Goal: Book appointment/travel/reservation

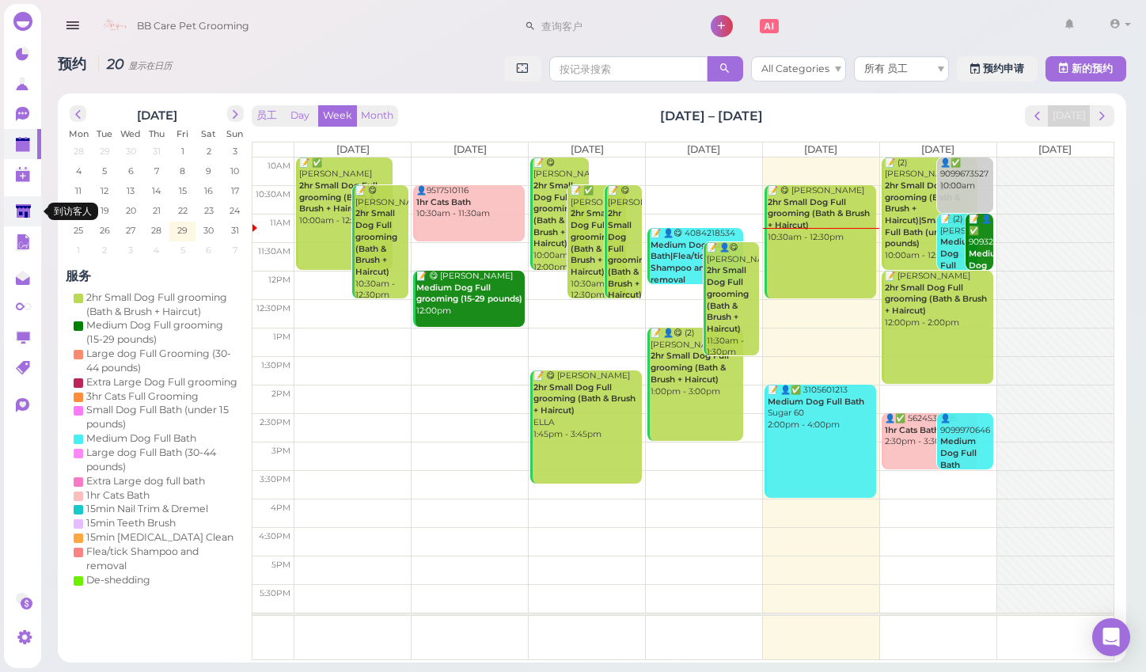
click at [17, 212] on polygon at bounding box center [23, 210] width 15 height 13
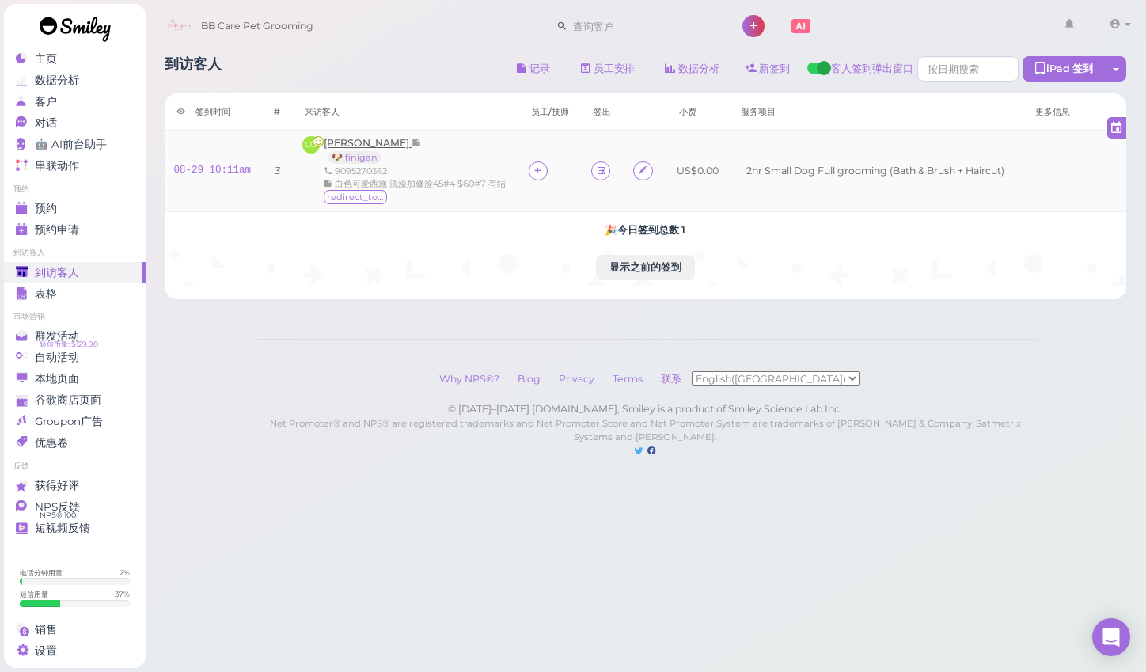
click at [344, 144] on span "[PERSON_NAME]" at bounding box center [368, 143] width 88 height 12
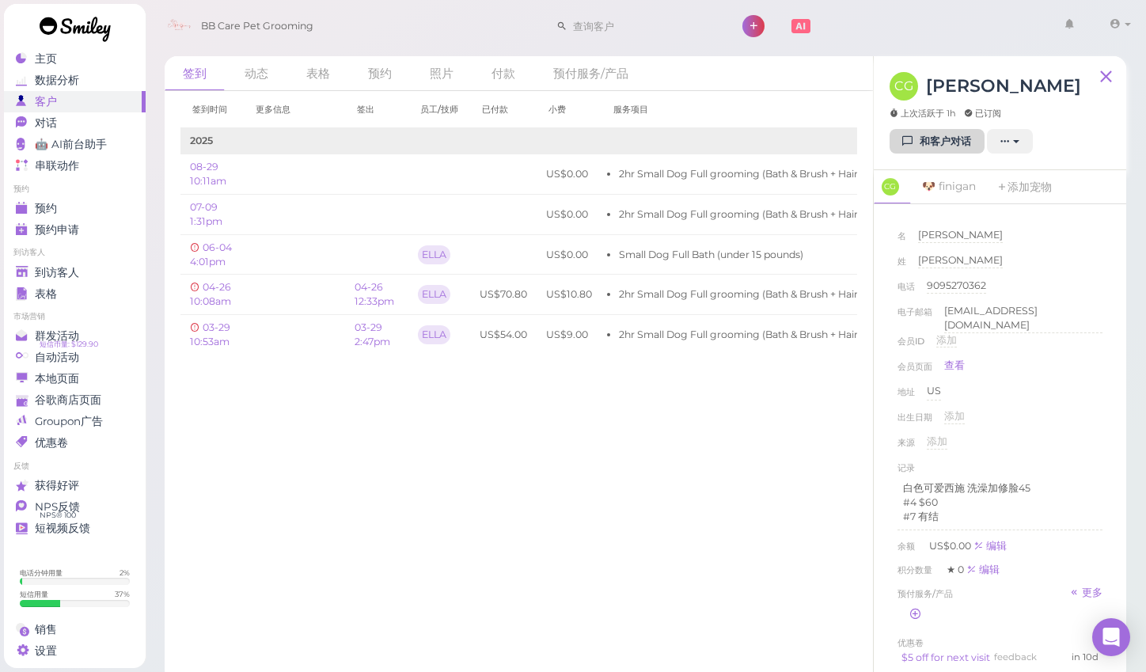
click at [930, 142] on link "和客户对话" at bounding box center [936, 141] width 95 height 25
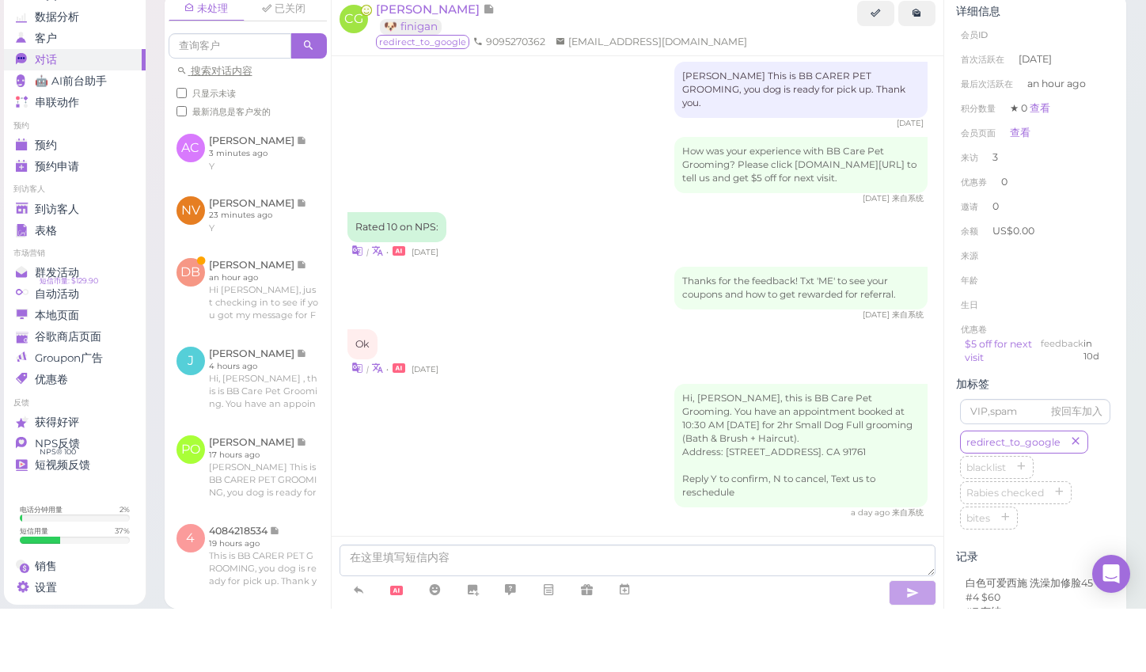
scroll to position [8, 0]
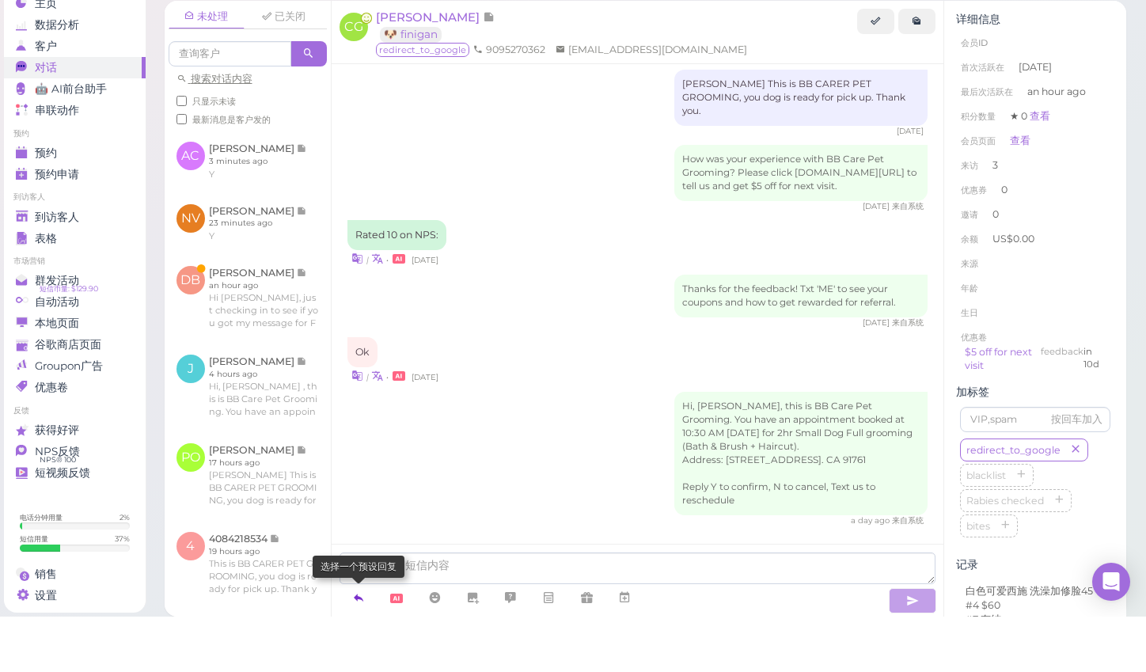
click at [358, 645] on icon at bounding box center [358, 653] width 13 height 16
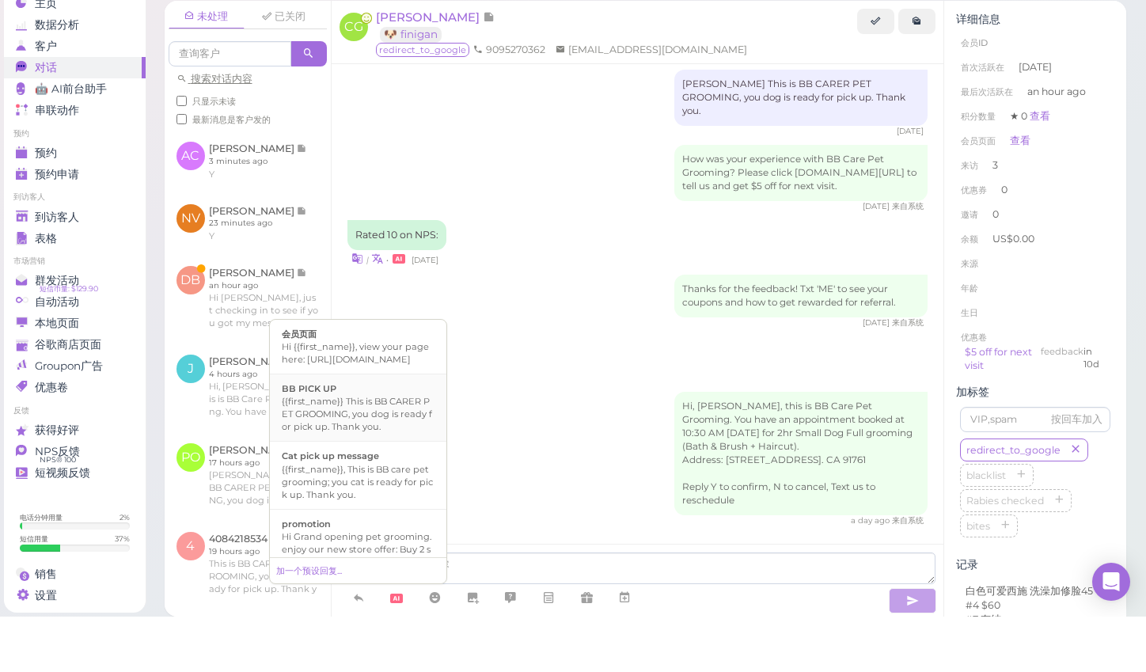
click at [369, 450] on div "{{first_name}} This is BB CARER PET GROOMING, you dog is ready for pick up. Tha…" at bounding box center [358, 469] width 153 height 38
type textarea "{{first_name}} This is BB CARER PET GROOMING, you dog is ready for pick up. Tha…"
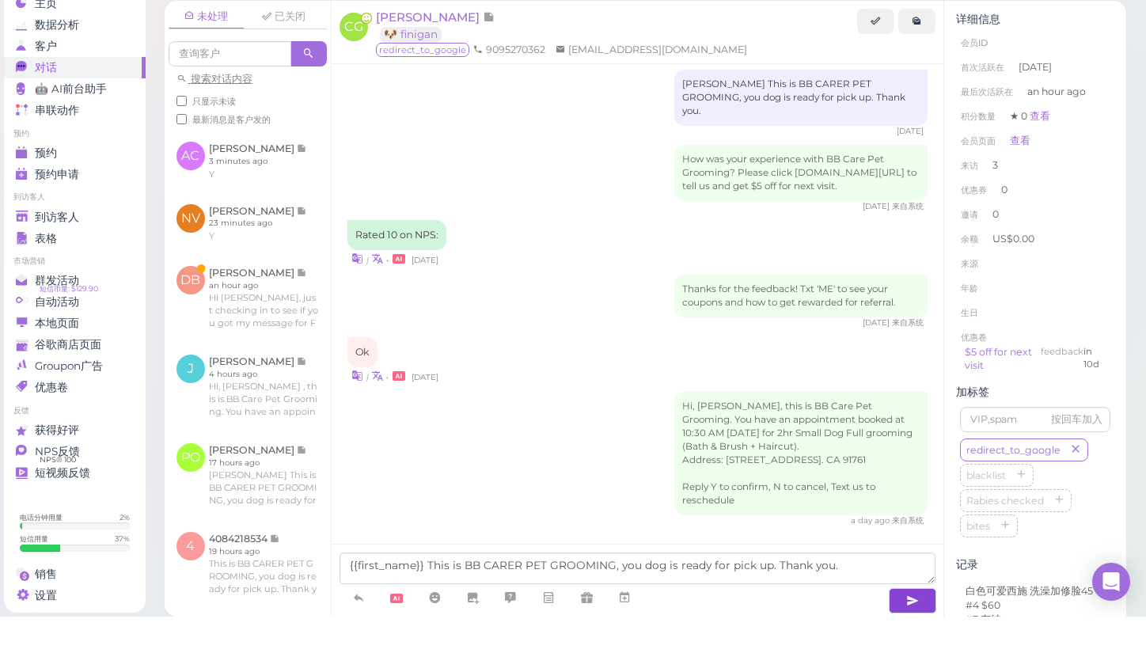
click at [915, 648] on icon "button" at bounding box center [912, 656] width 13 height 16
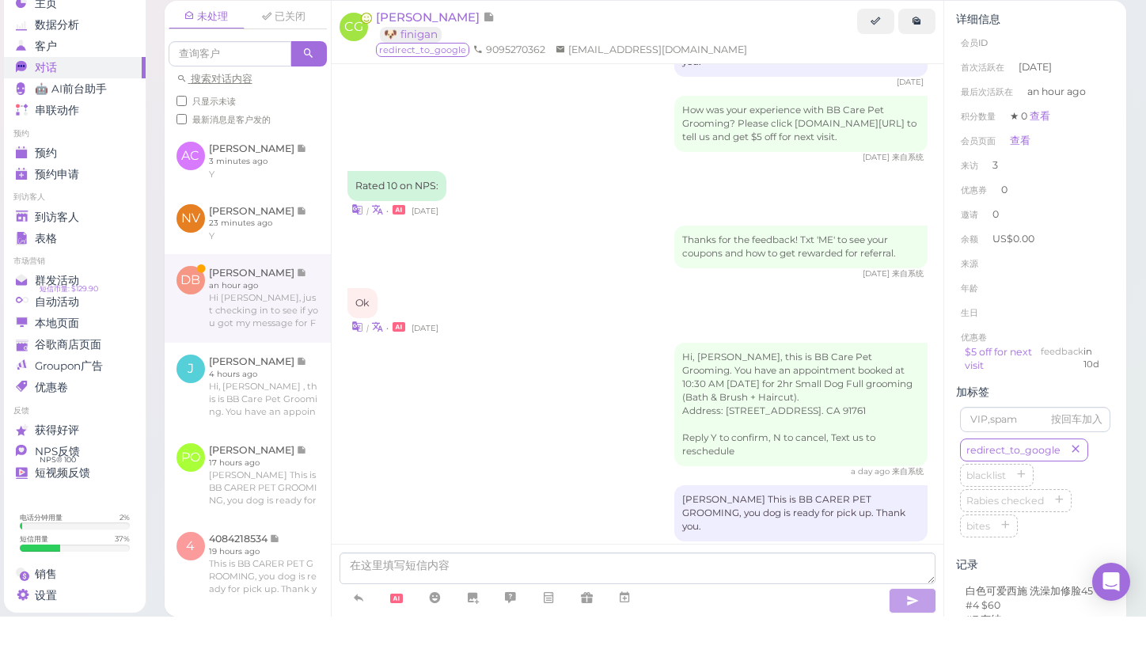
click at [267, 309] on link at bounding box center [248, 353] width 166 height 89
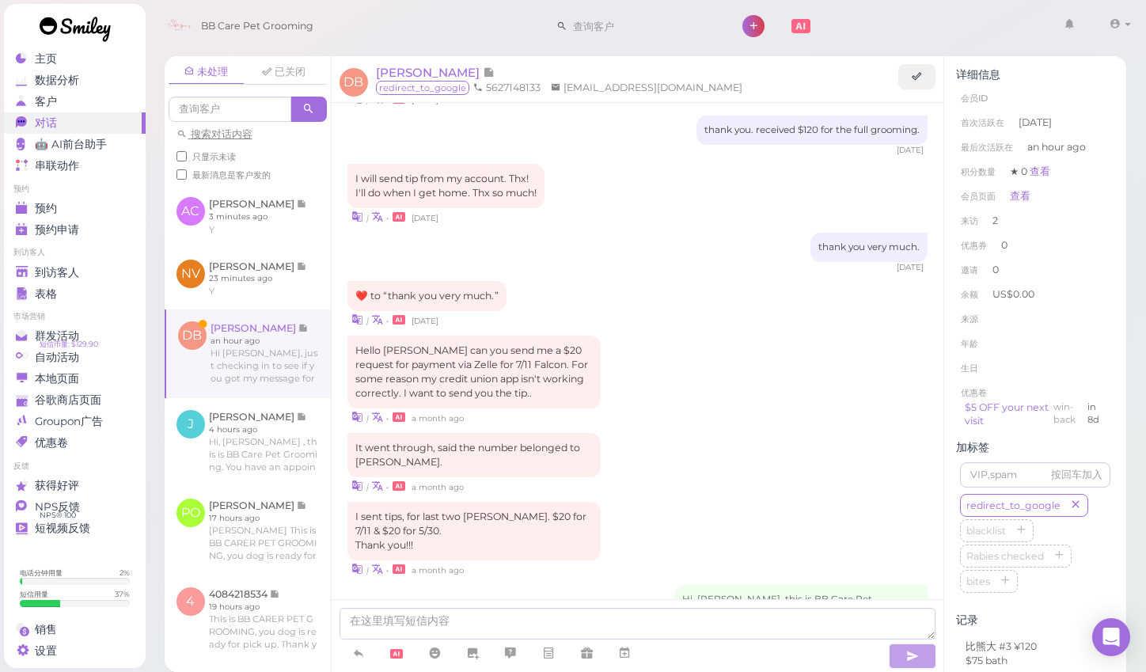
scroll to position [1449, 0]
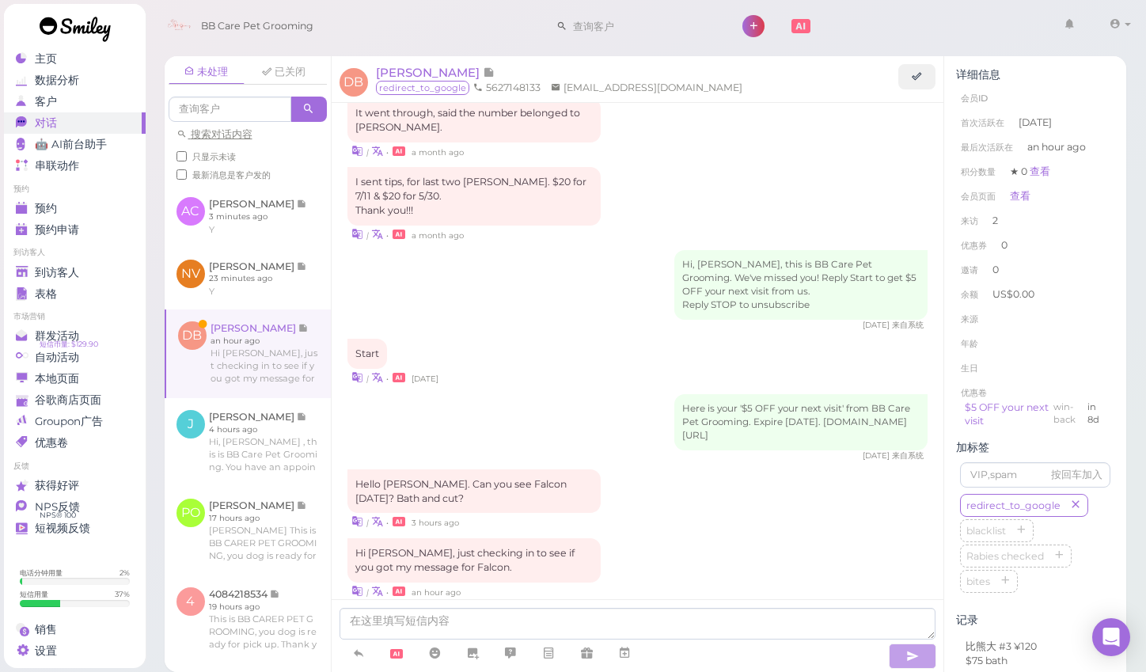
click at [625, 538] on div "Hi [PERSON_NAME], just checking in to see if you got my message for Falcon. | •…" at bounding box center [637, 568] width 581 height 61
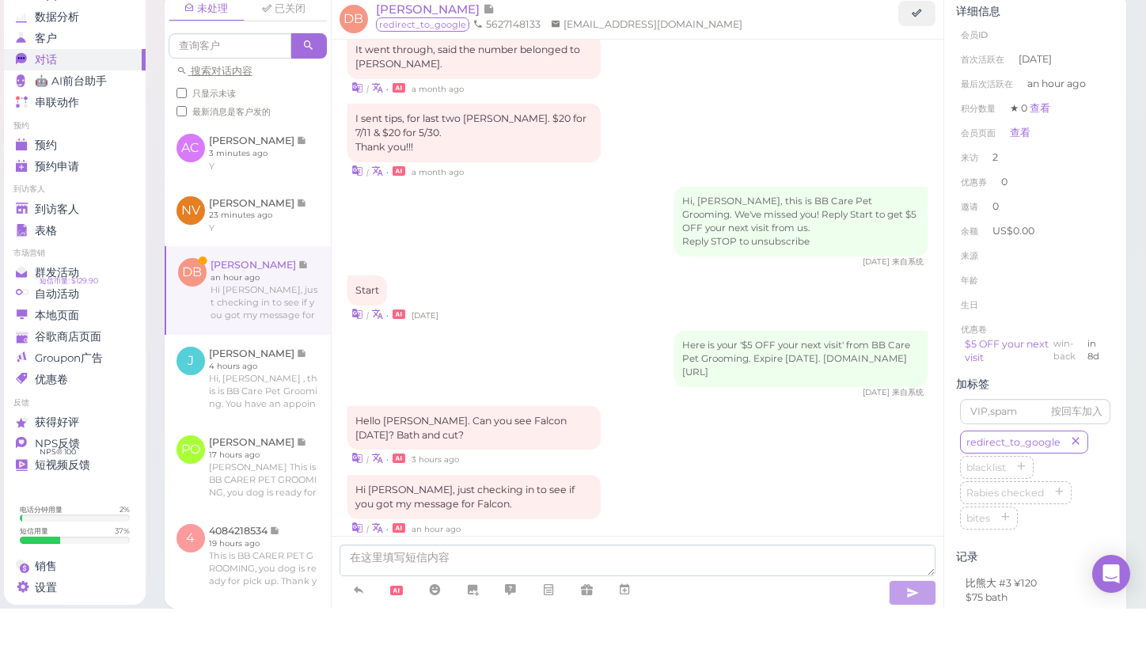
scroll to position [6, 0]
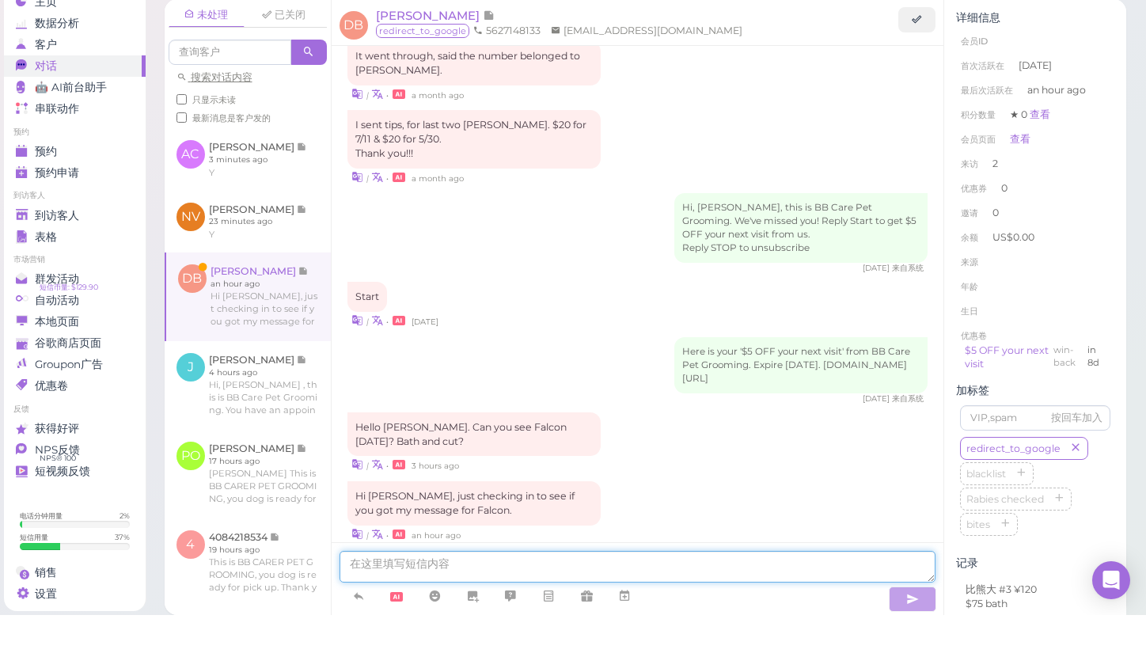
click at [549, 608] on textarea at bounding box center [637, 624] width 597 height 32
type textarea "how about [DATE]?"
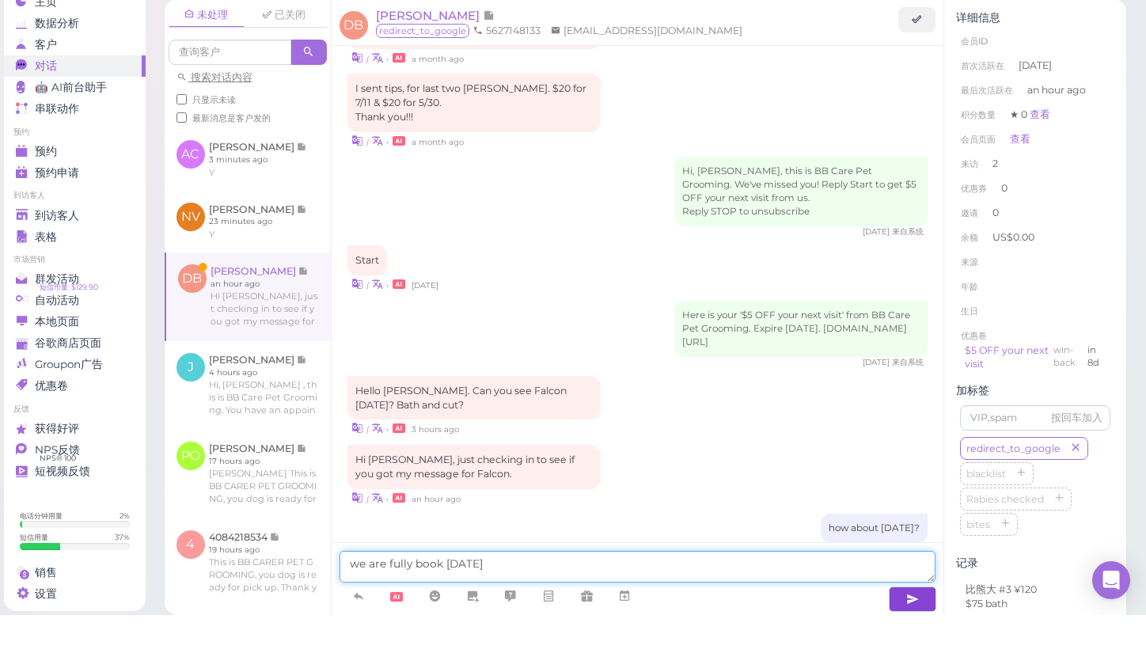
type textarea "we are fully book [DATE]."
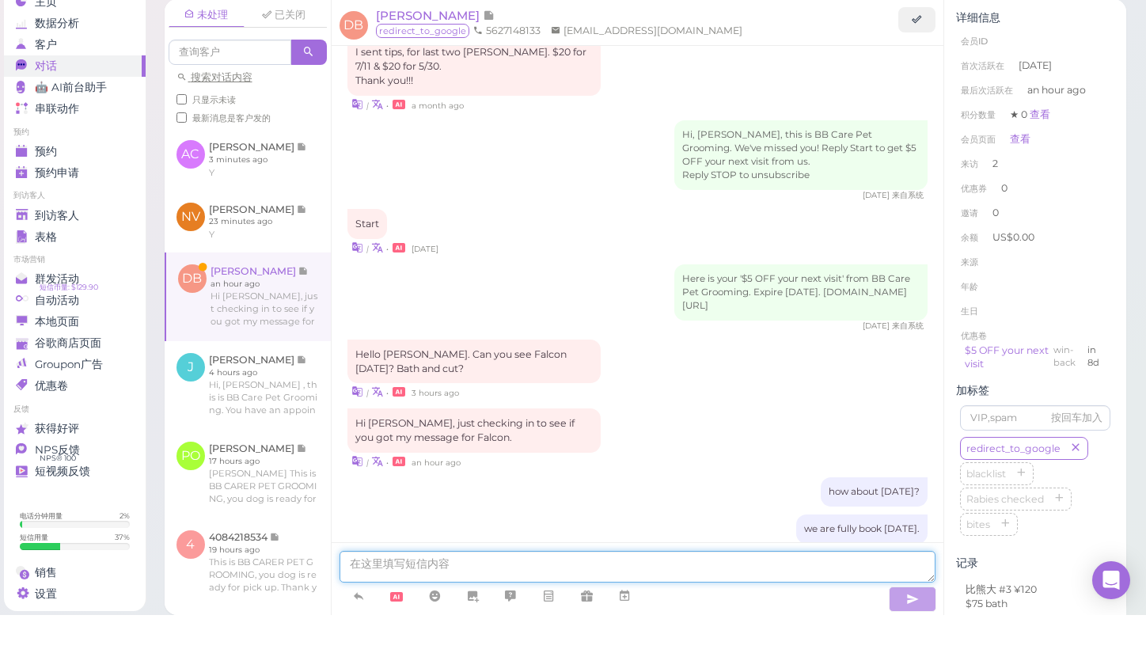
scroll to position [1576, 0]
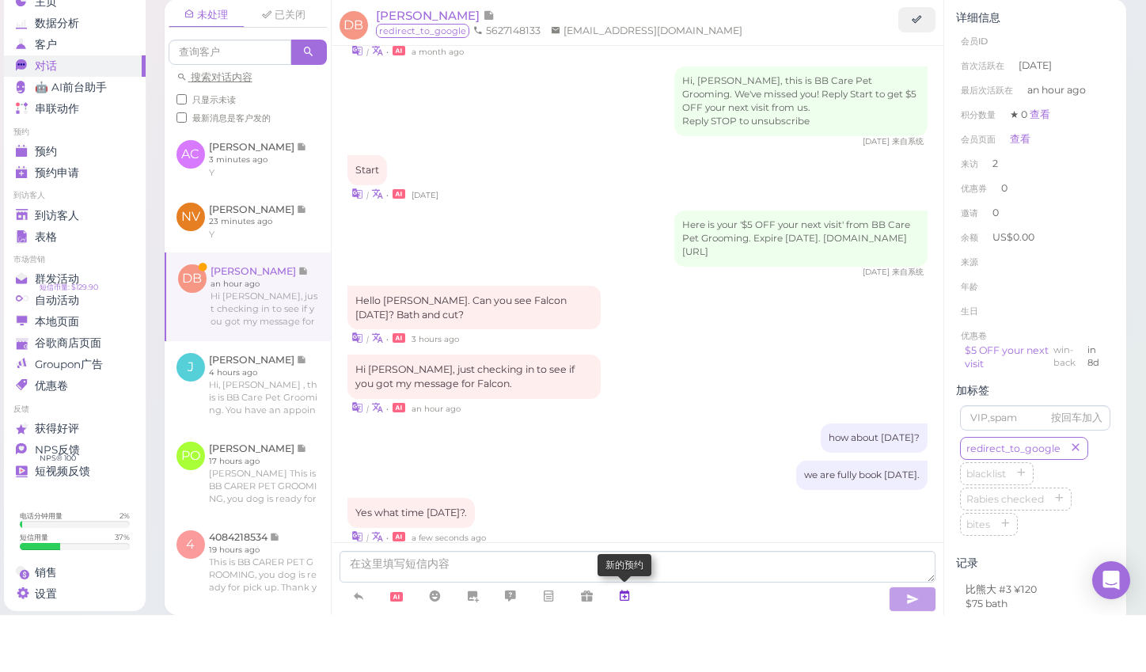
click at [625, 645] on icon at bounding box center [624, 653] width 13 height 16
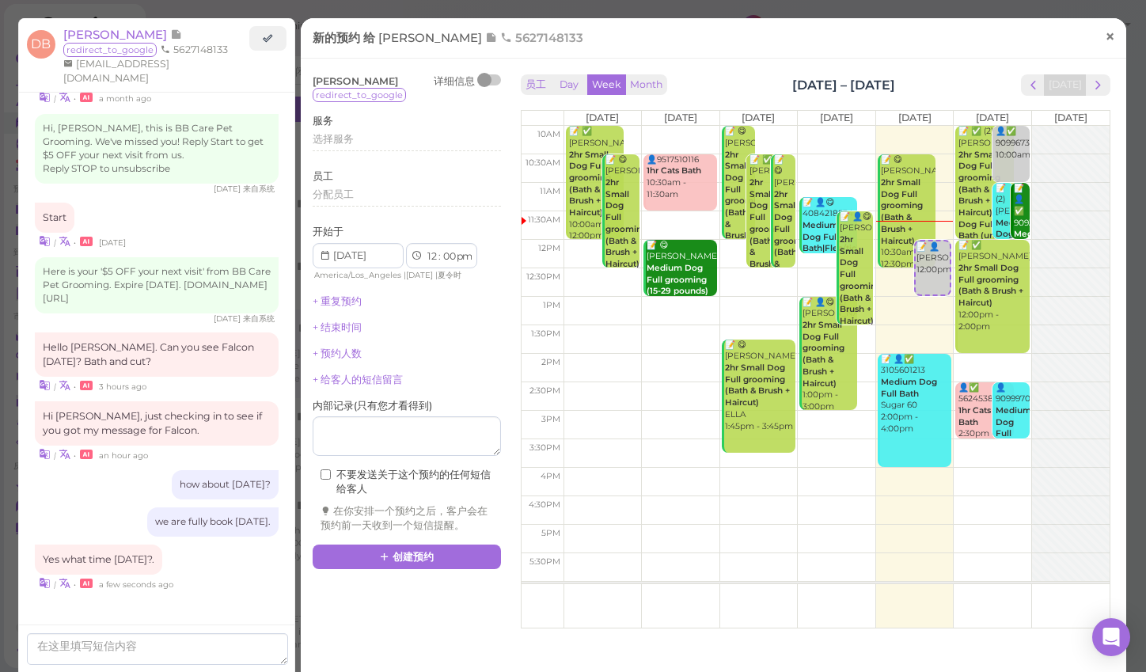
click at [1108, 38] on span "×" at bounding box center [1109, 36] width 10 height 22
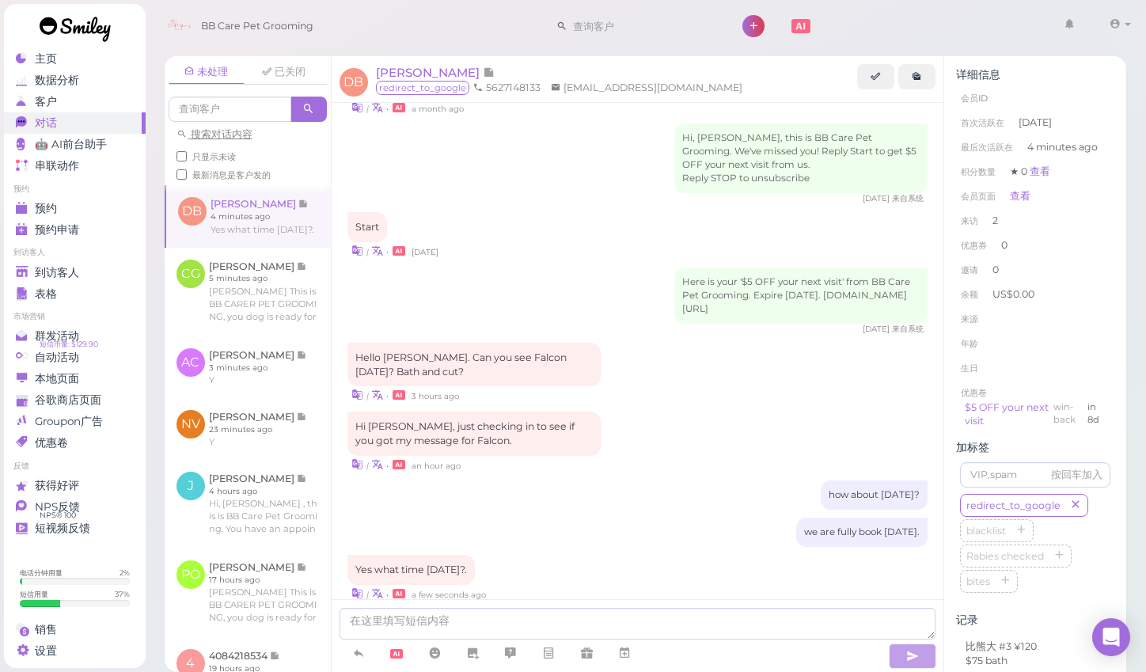
click at [606, 555] on div "Yes what time [DATE]?. | • a few seconds ago" at bounding box center [637, 578] width 581 height 47
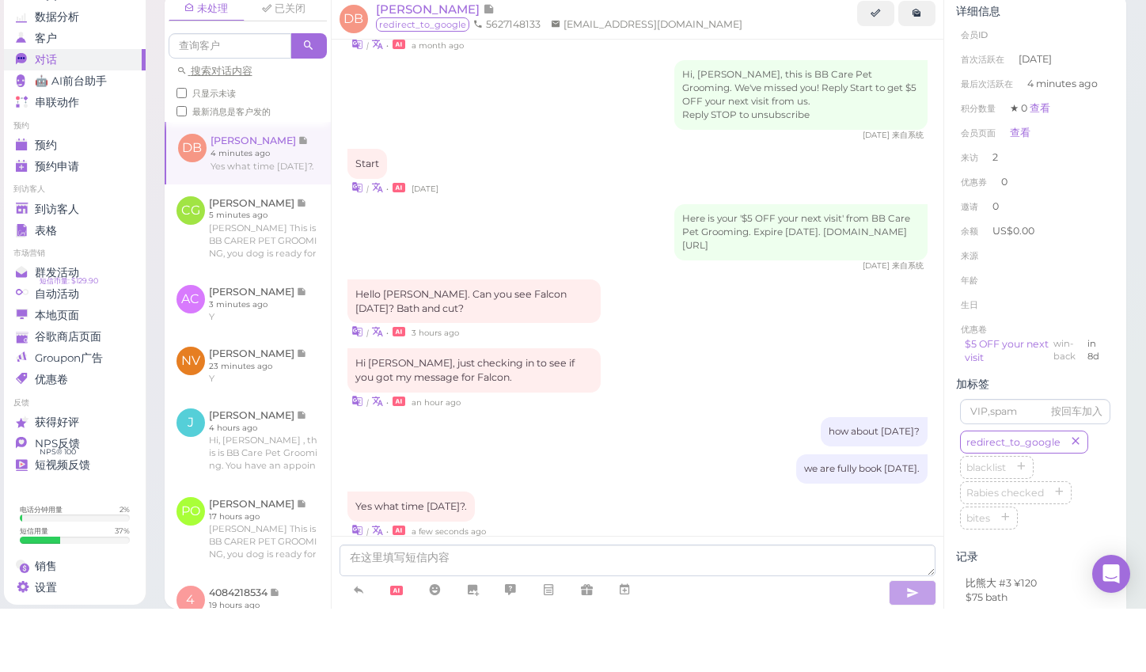
scroll to position [6, 0]
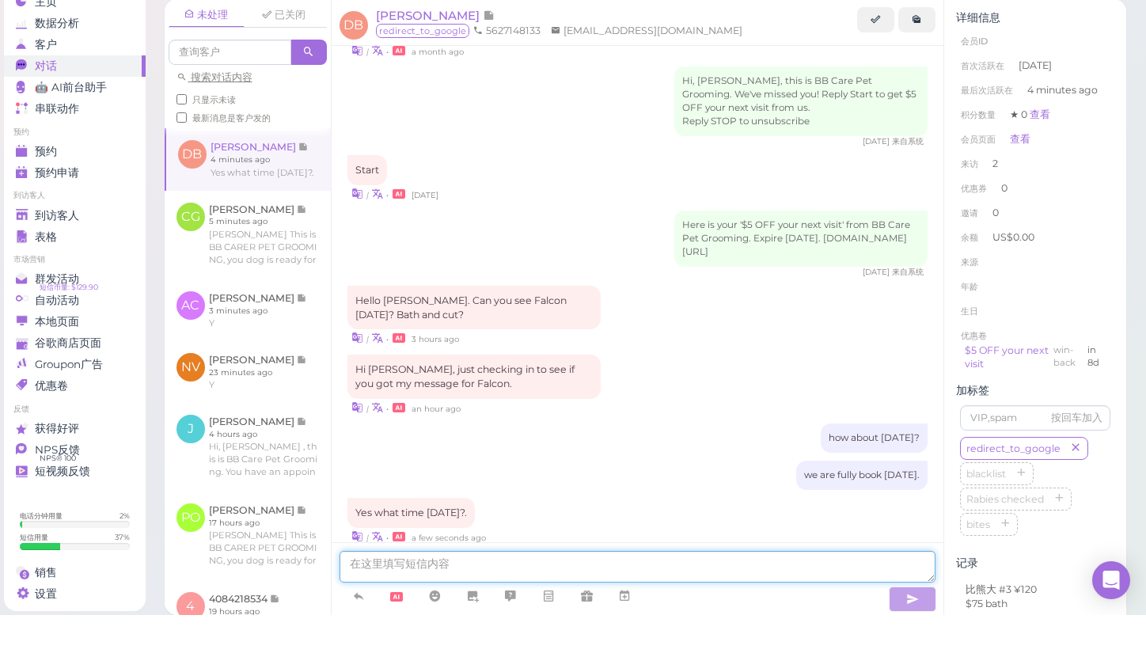
click at [588, 608] on textarea at bounding box center [637, 624] width 597 height 32
type textarea "2:30 okay?"
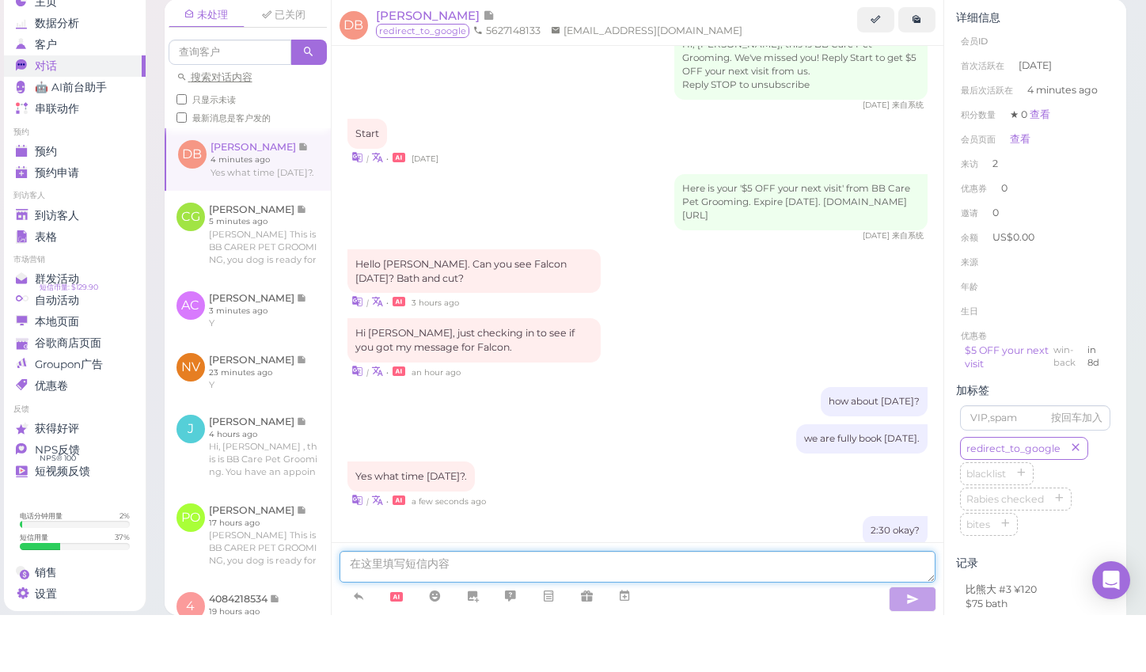
scroll to position [1666, 0]
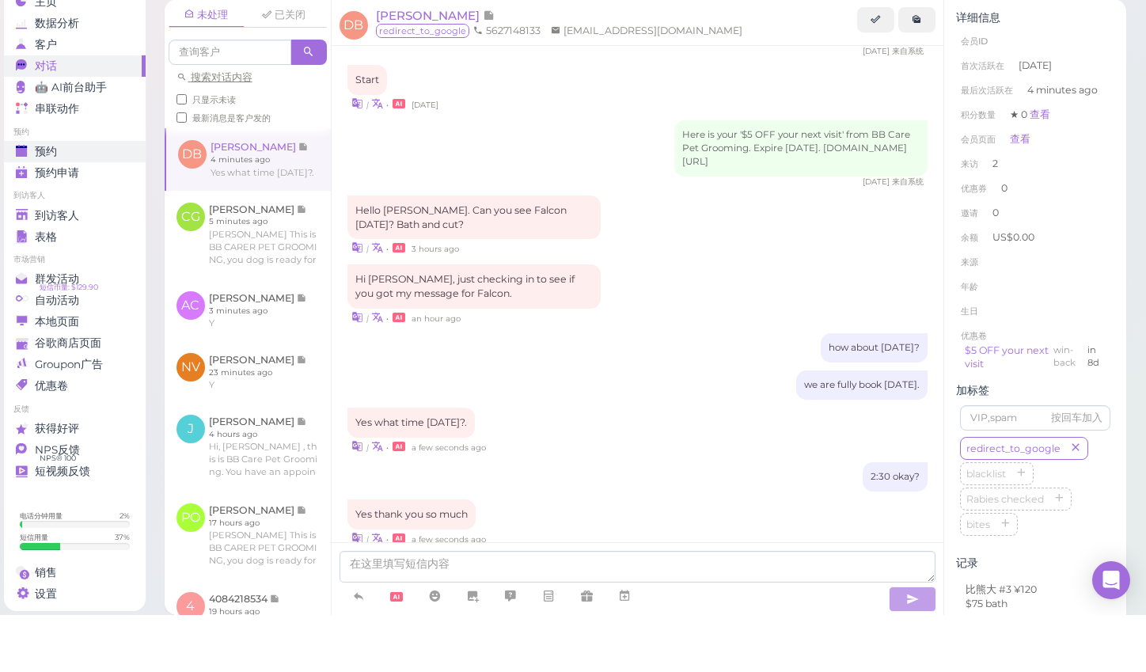
click at [61, 202] on div "预约" at bounding box center [73, 208] width 114 height 13
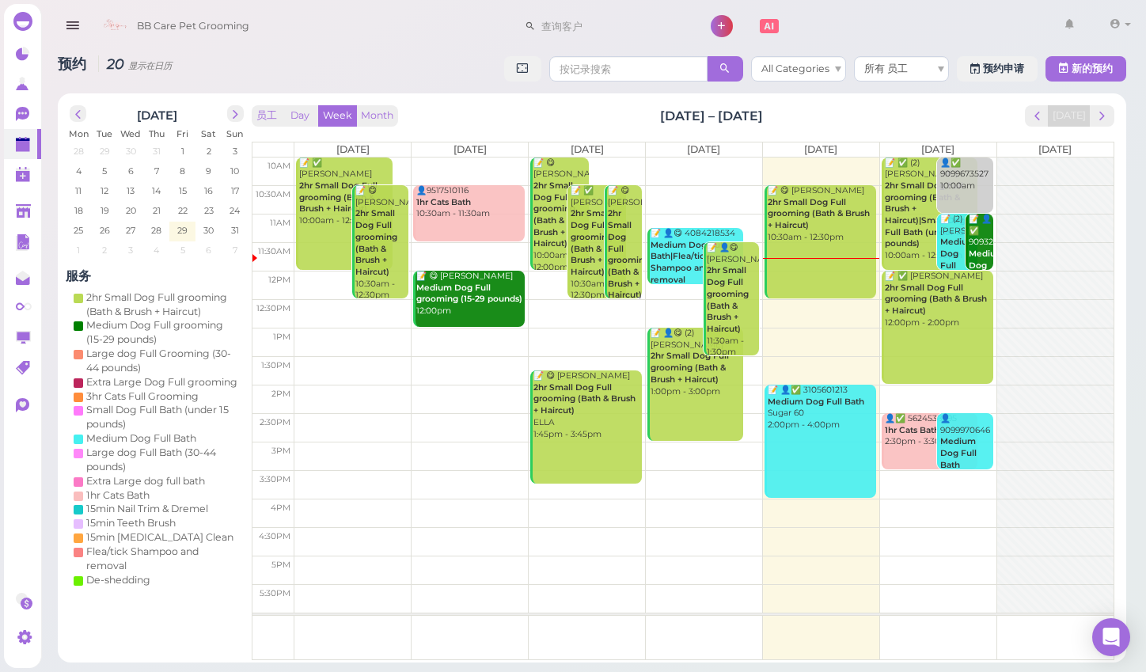
click at [994, 380] on td at bounding box center [703, 370] width 819 height 28
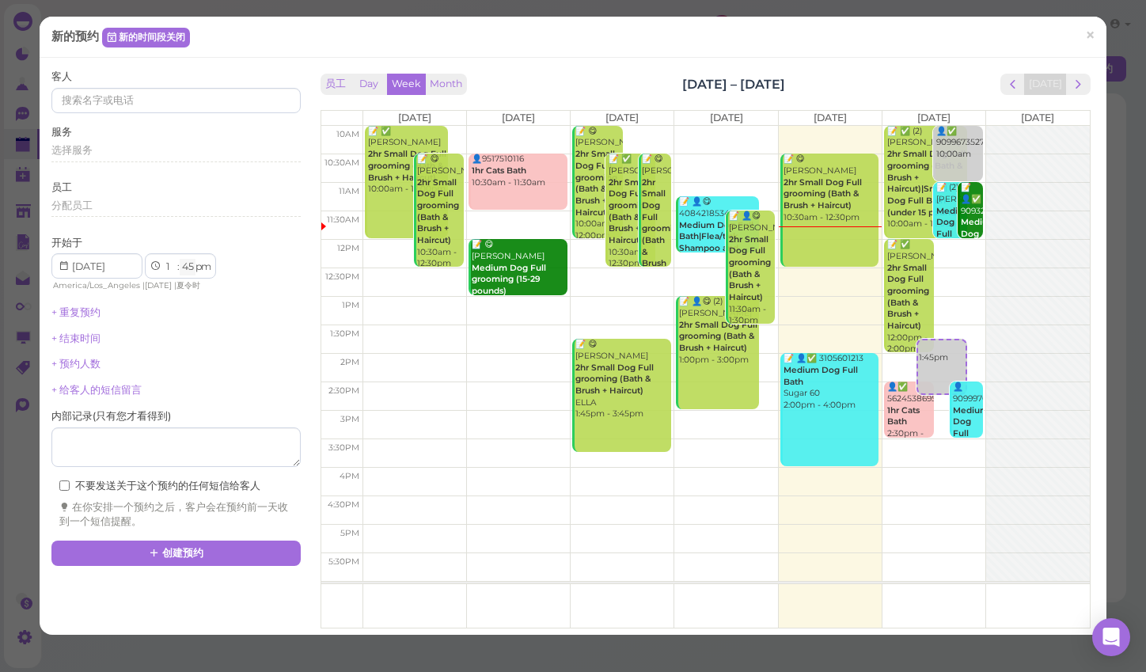
select select "30"
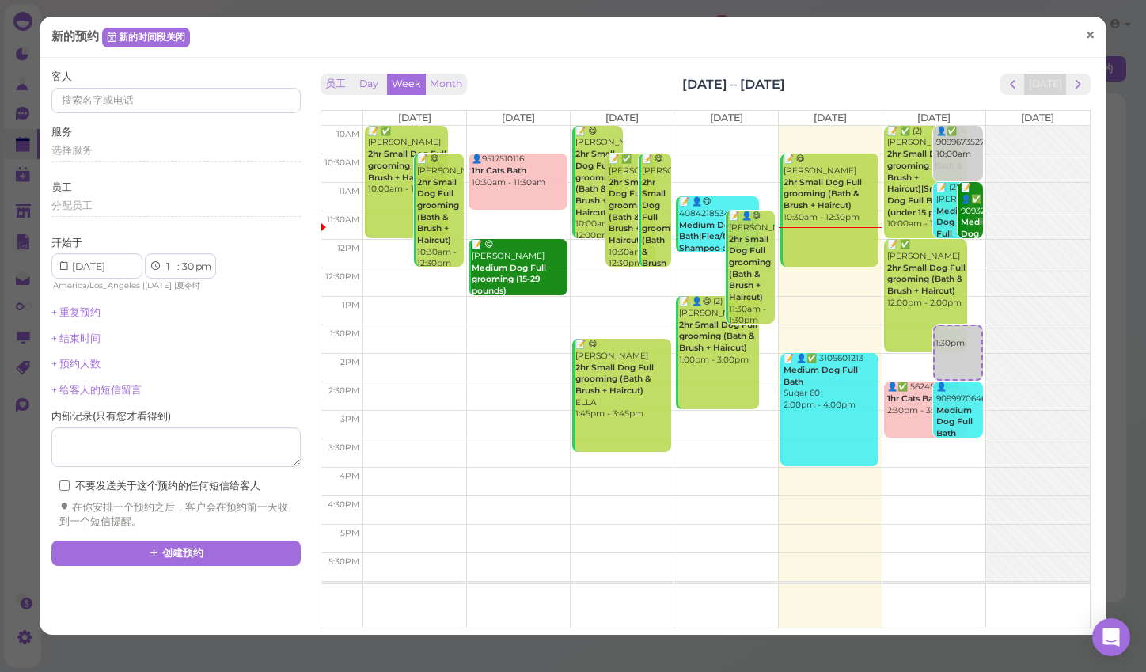
click at [1088, 38] on span "×" at bounding box center [1089, 36] width 10 height 22
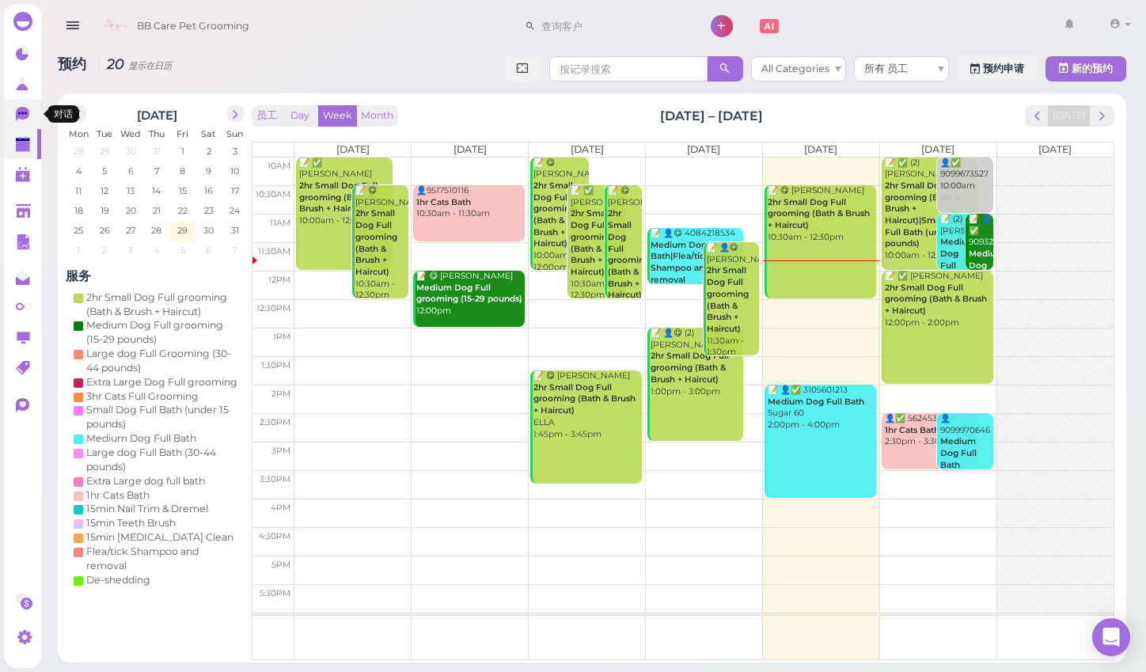
click at [24, 118] on icon at bounding box center [22, 114] width 13 height 14
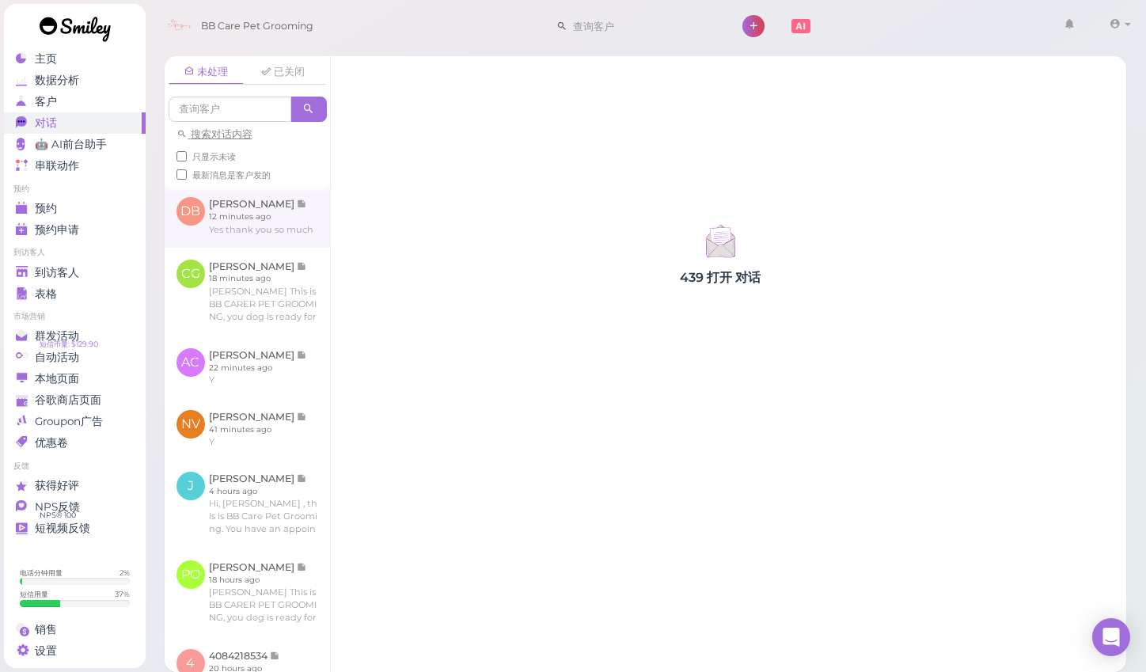
click at [229, 240] on link at bounding box center [247, 216] width 165 height 62
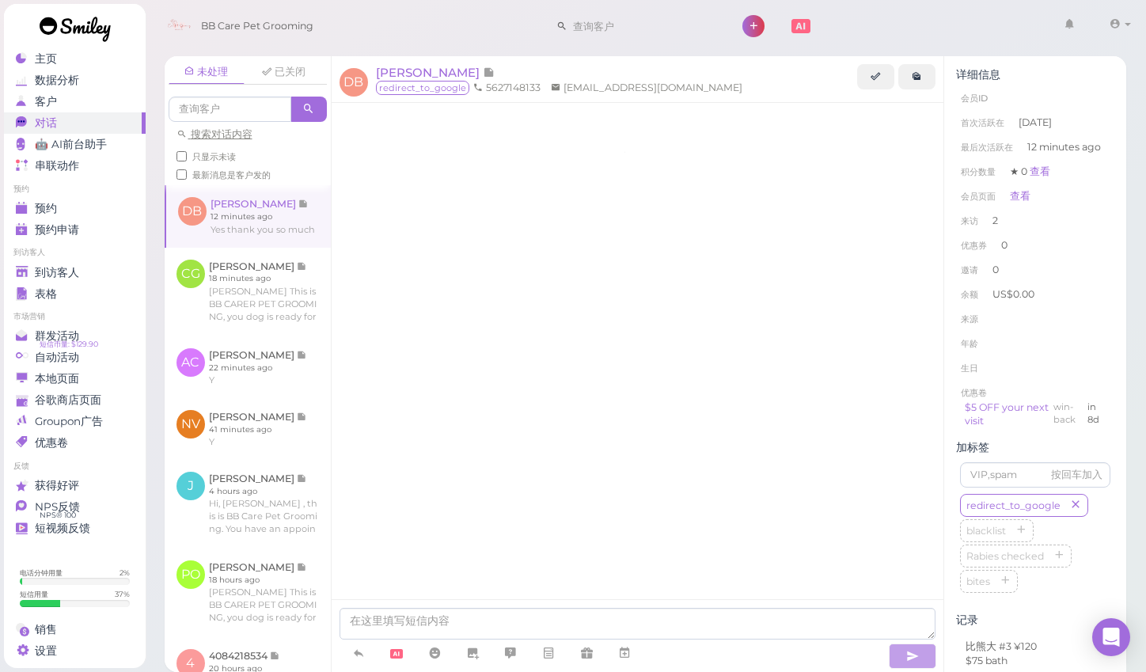
scroll to position [1392, 0]
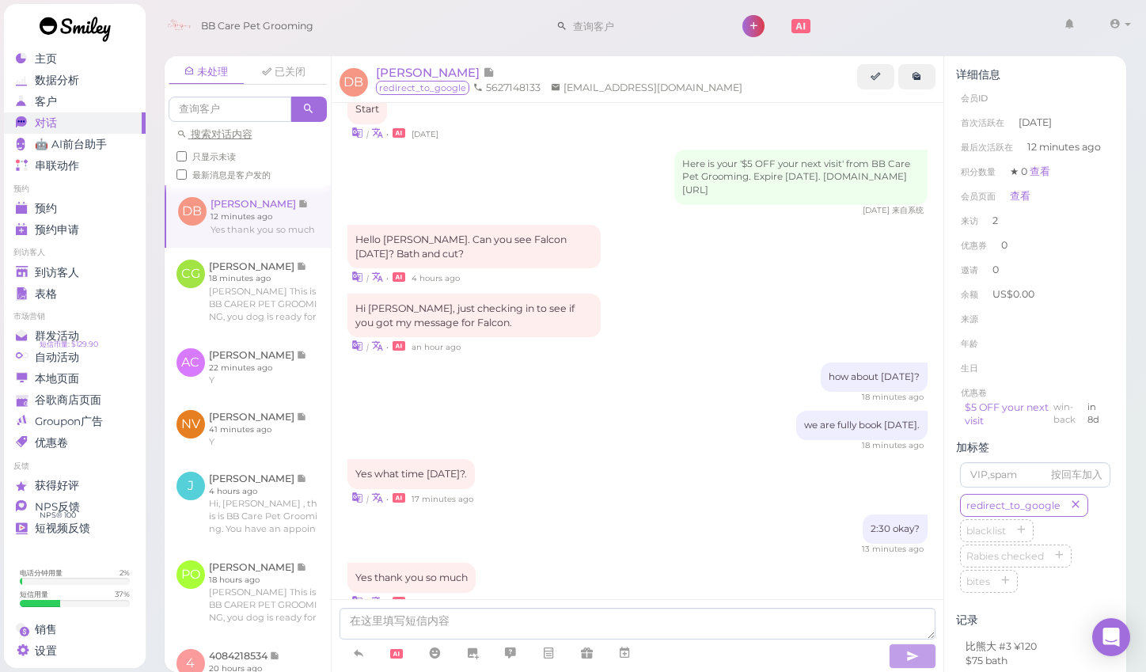
click at [888, 563] on div "Yes thank you so much | • 12 minutes ago" at bounding box center [637, 586] width 581 height 47
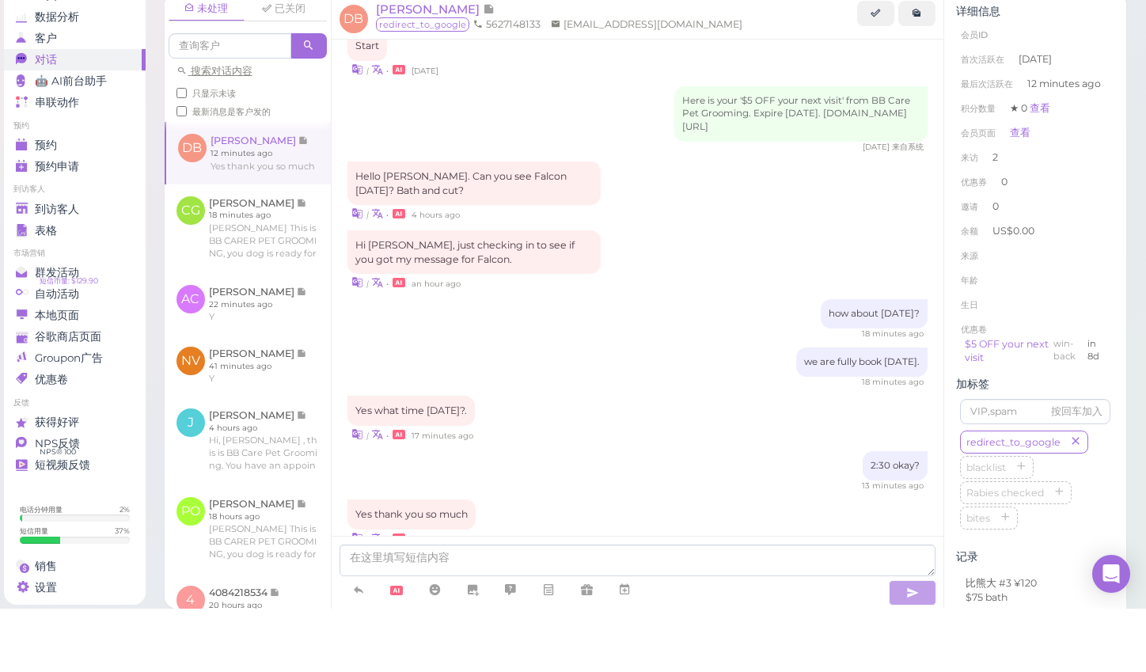
scroll to position [6, 0]
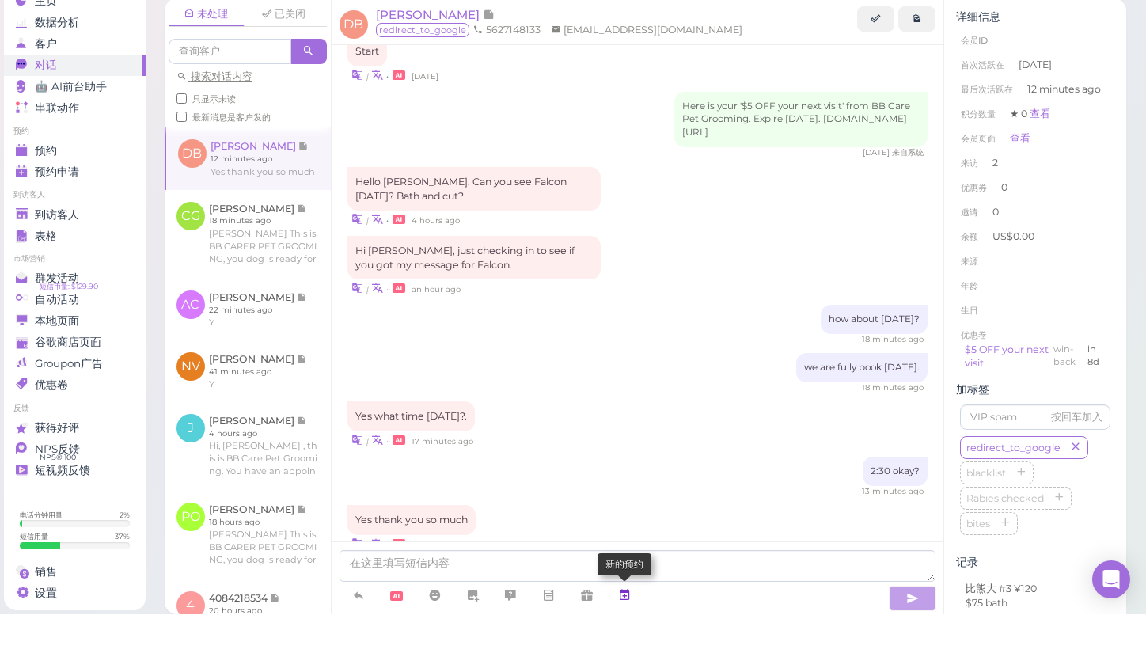
click at [631, 645] on icon at bounding box center [624, 653] width 13 height 16
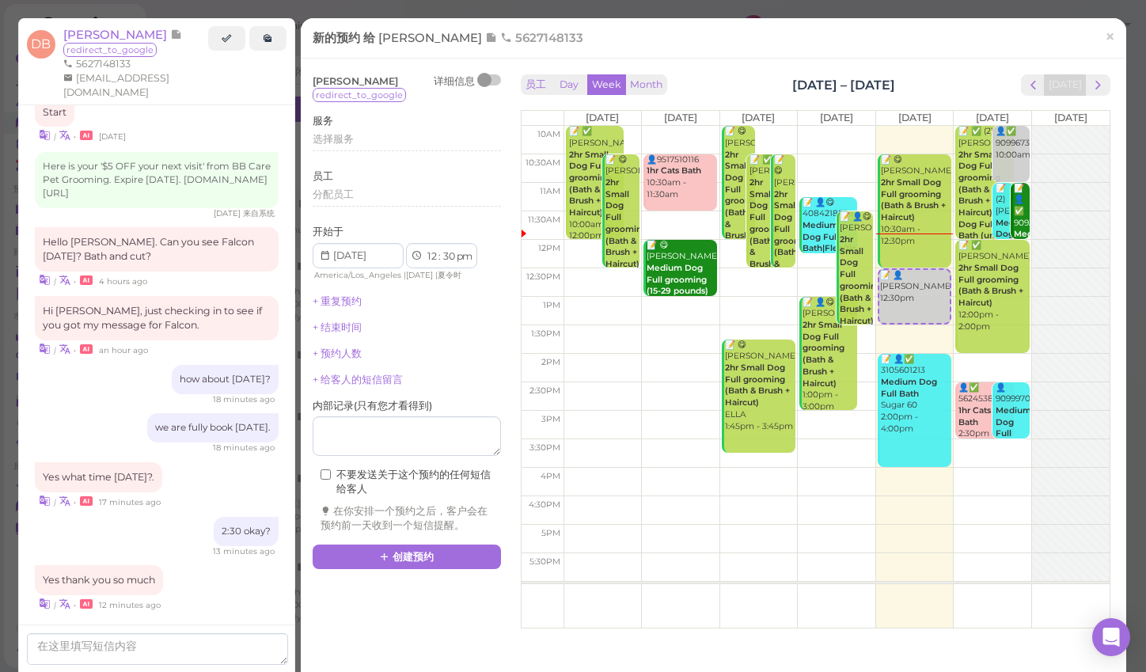
click at [1029, 384] on td at bounding box center [836, 396] width 546 height 28
type input "[DATE]"
select select "2"
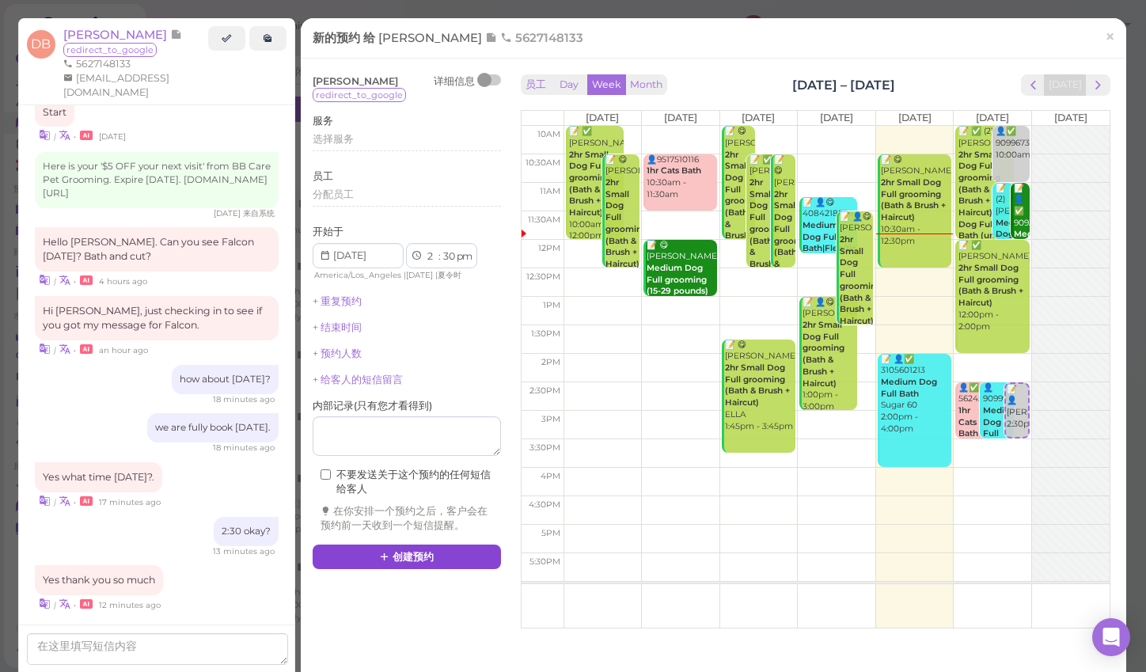
click at [432, 552] on button "创建预约" at bounding box center [407, 556] width 188 height 25
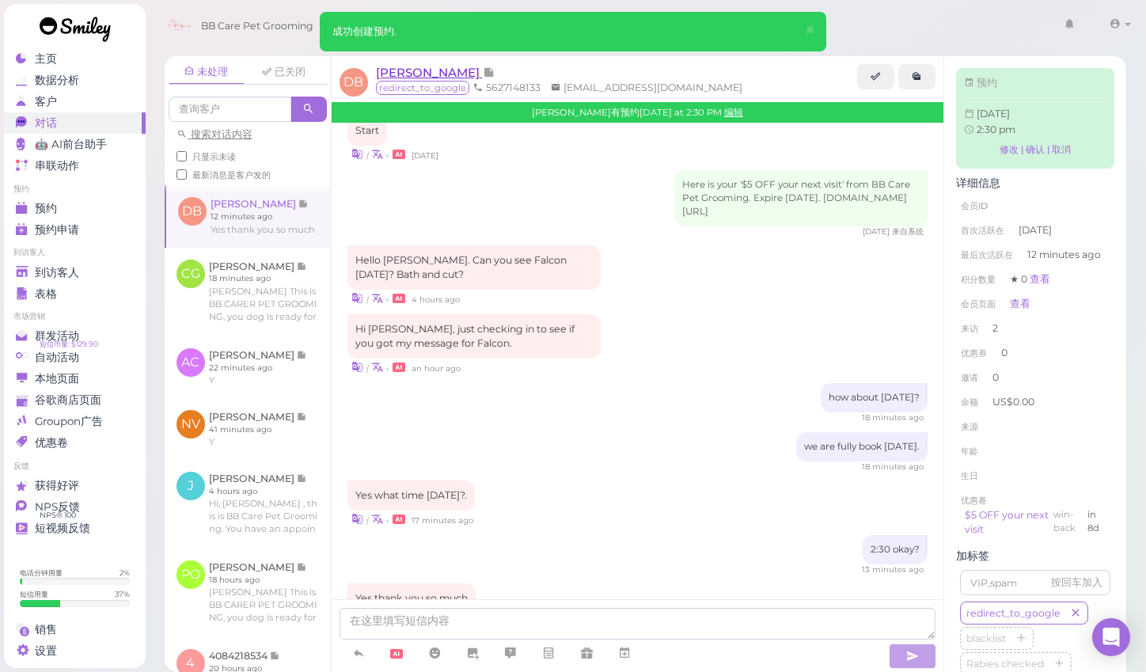
click at [448, 69] on span "[PERSON_NAME]" at bounding box center [429, 72] width 107 height 15
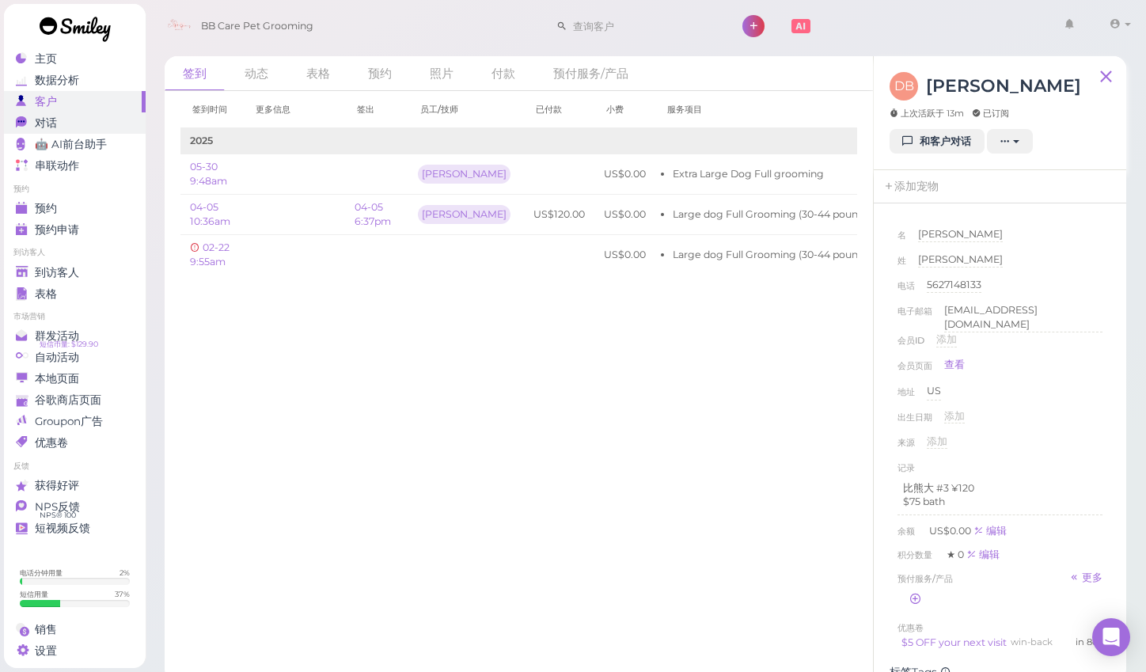
click at [52, 128] on span "对话" at bounding box center [46, 122] width 22 height 13
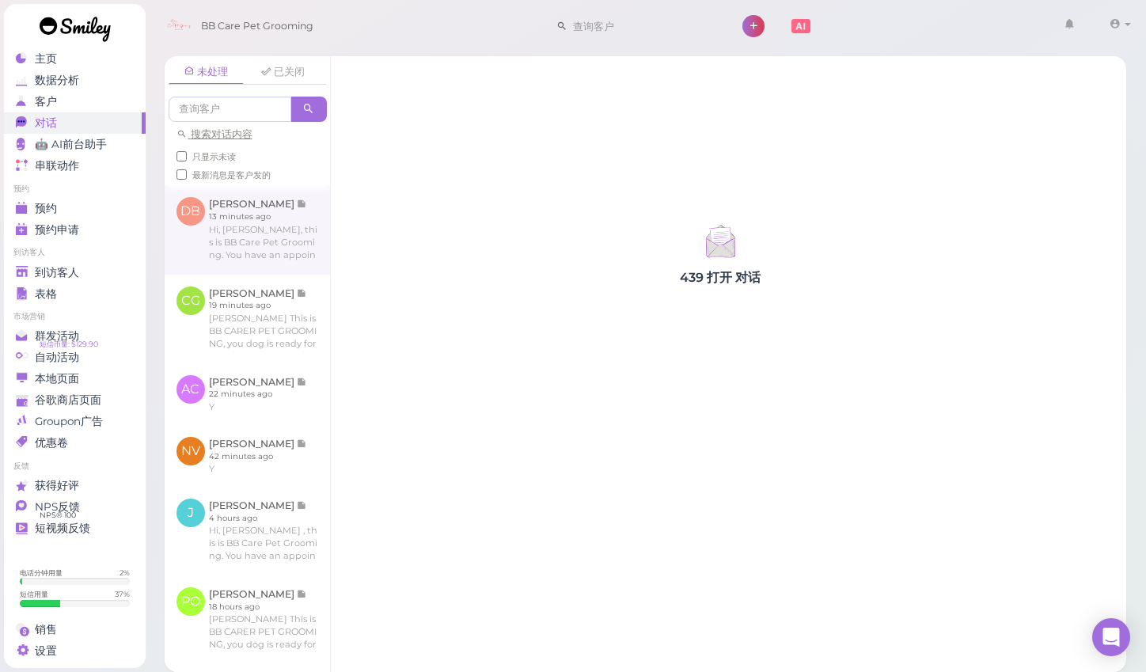
click at [263, 221] on link at bounding box center [247, 229] width 165 height 89
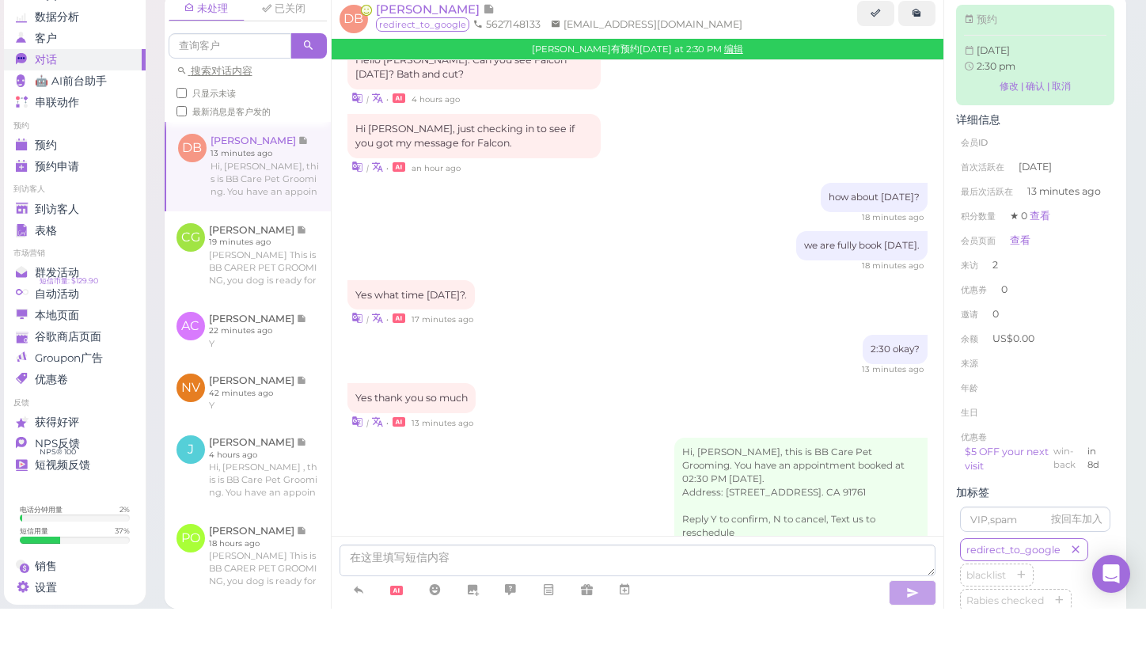
scroll to position [9, 0]
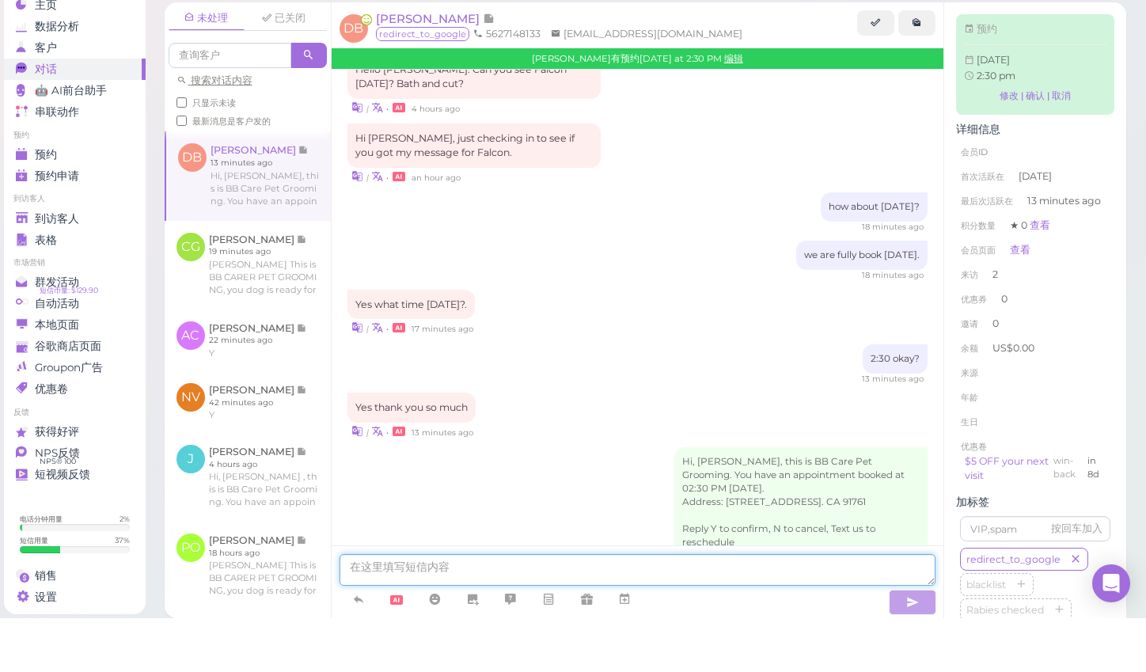
click at [513, 608] on textarea at bounding box center [637, 624] width 597 height 32
type textarea "we do full grooming or just bath the time?"
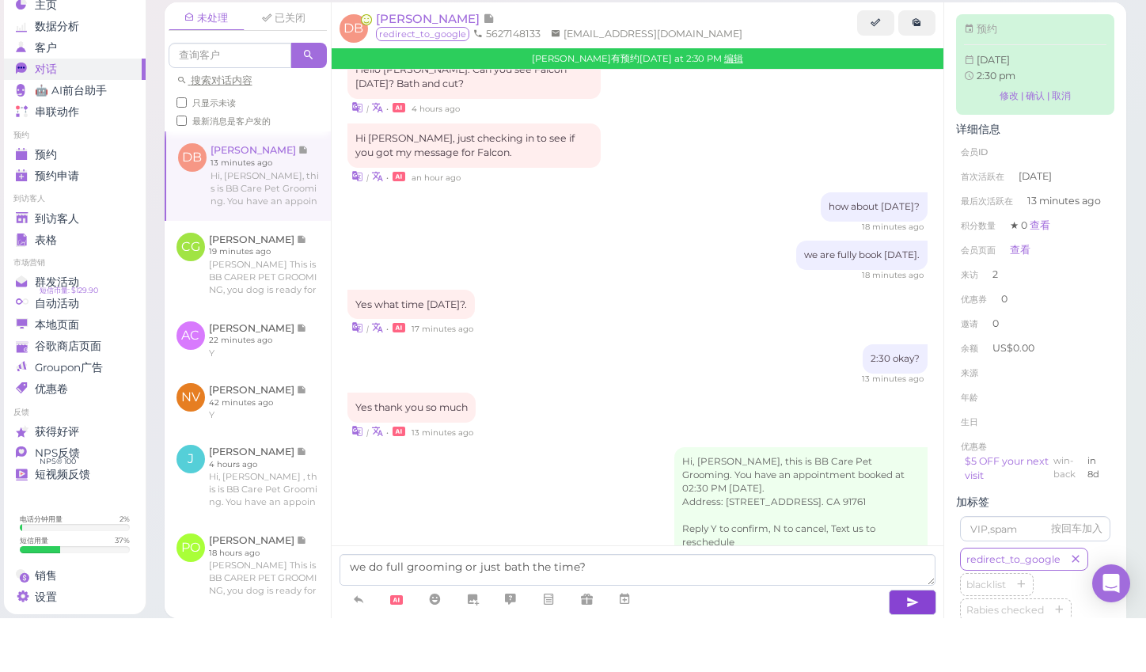
click at [908, 648] on icon "button" at bounding box center [912, 656] width 13 height 16
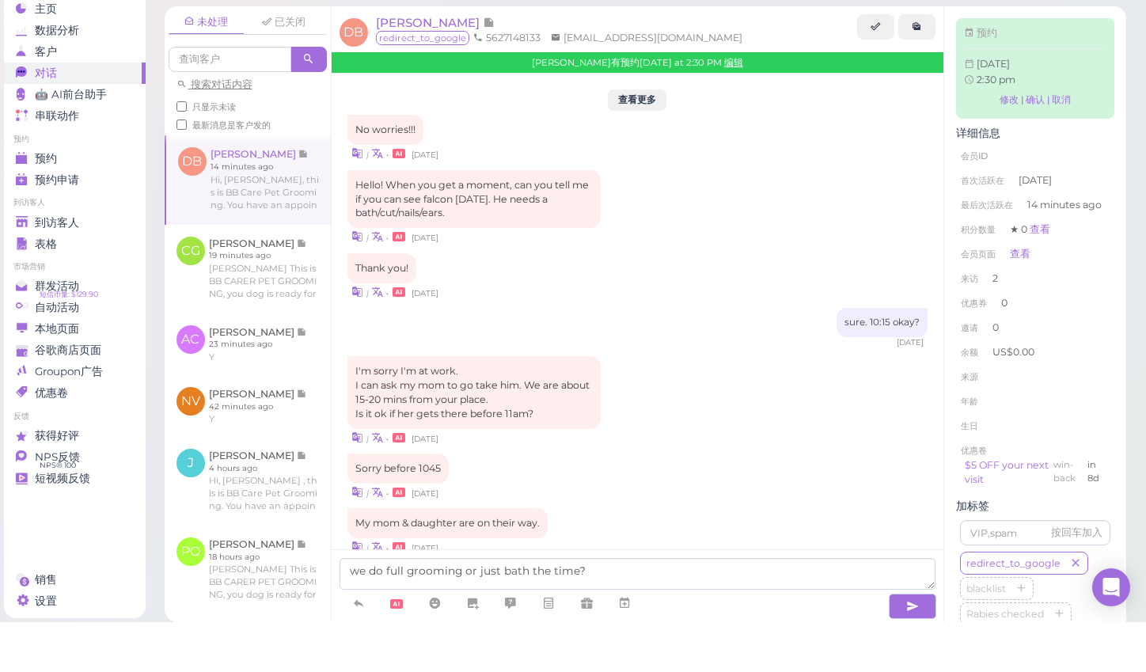
scroll to position [1481, 0]
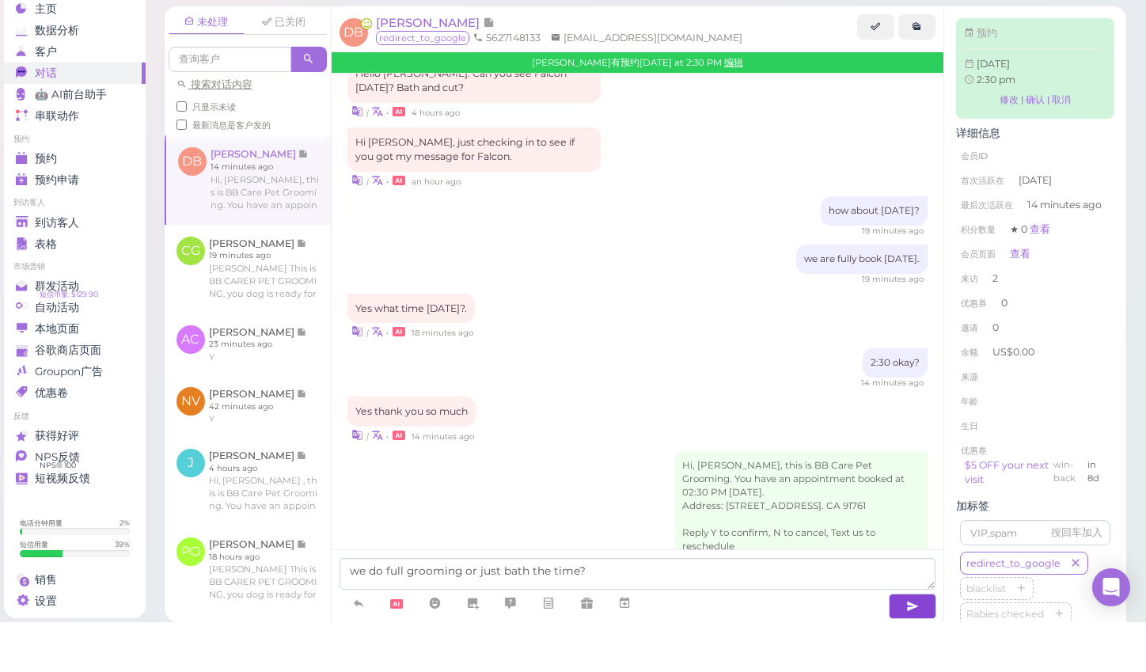
click at [900, 643] on button "button" at bounding box center [911, 655] width 47 height 25
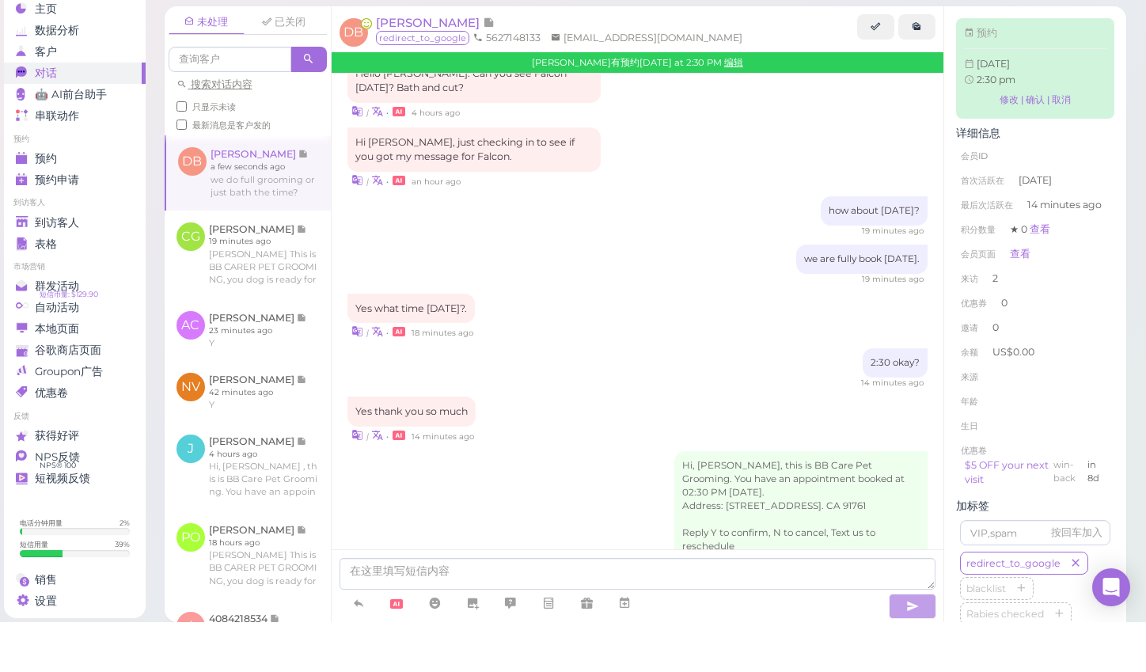
scroll to position [1517, 0]
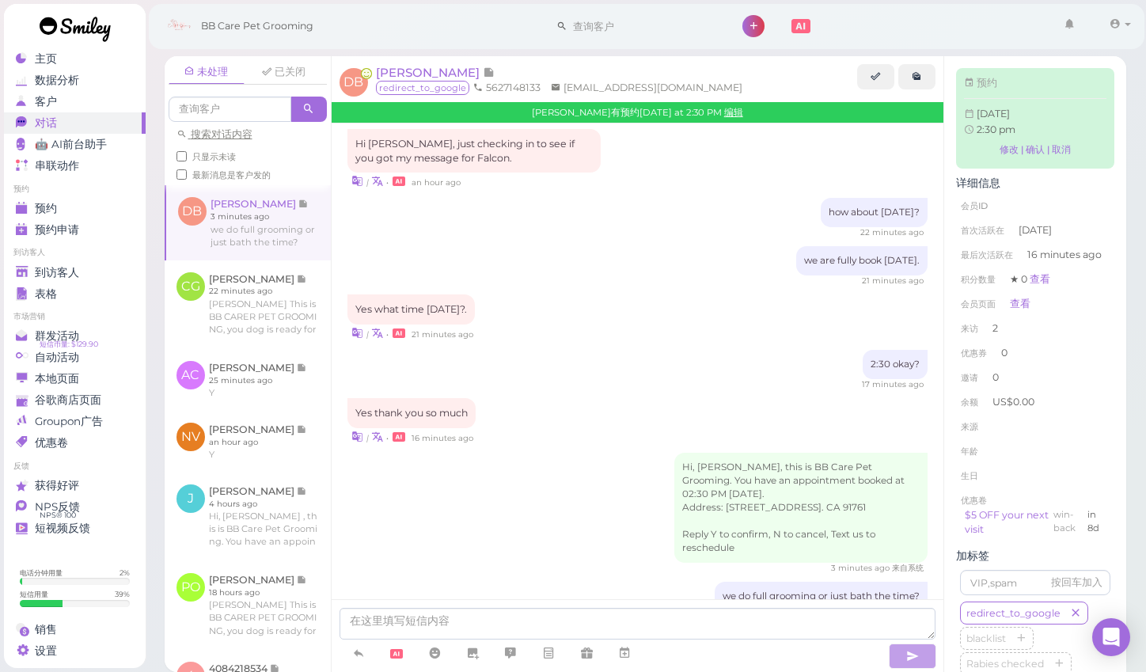
scroll to position [3, 0]
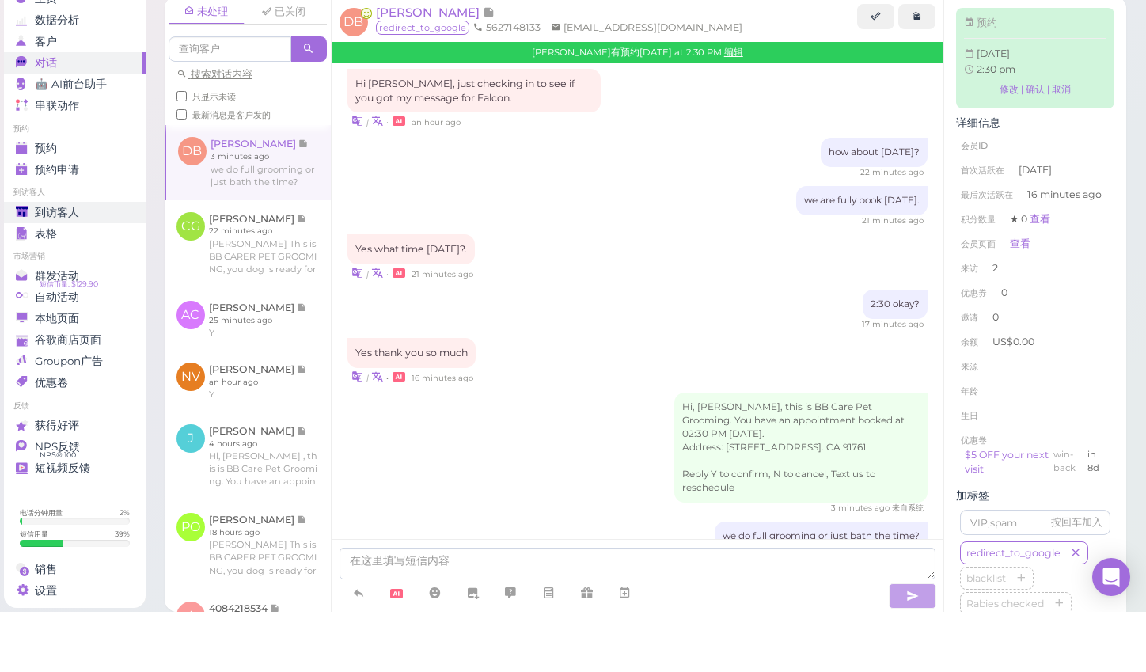
click at [70, 266] on span "到访客人" at bounding box center [57, 272] width 44 height 13
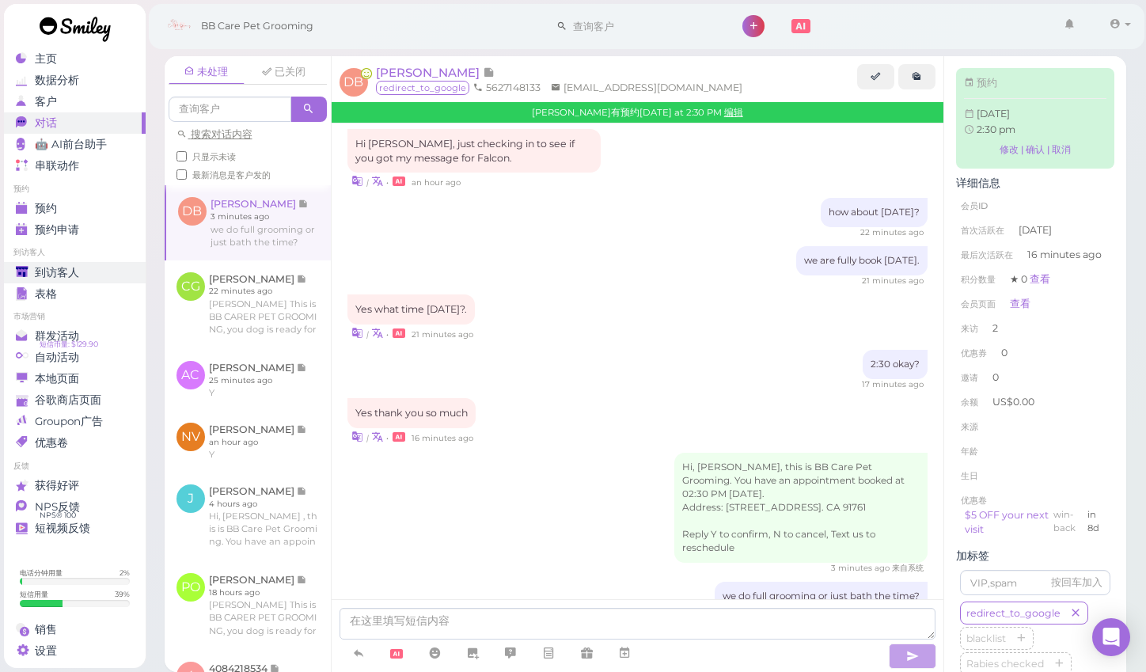
scroll to position [3, 0]
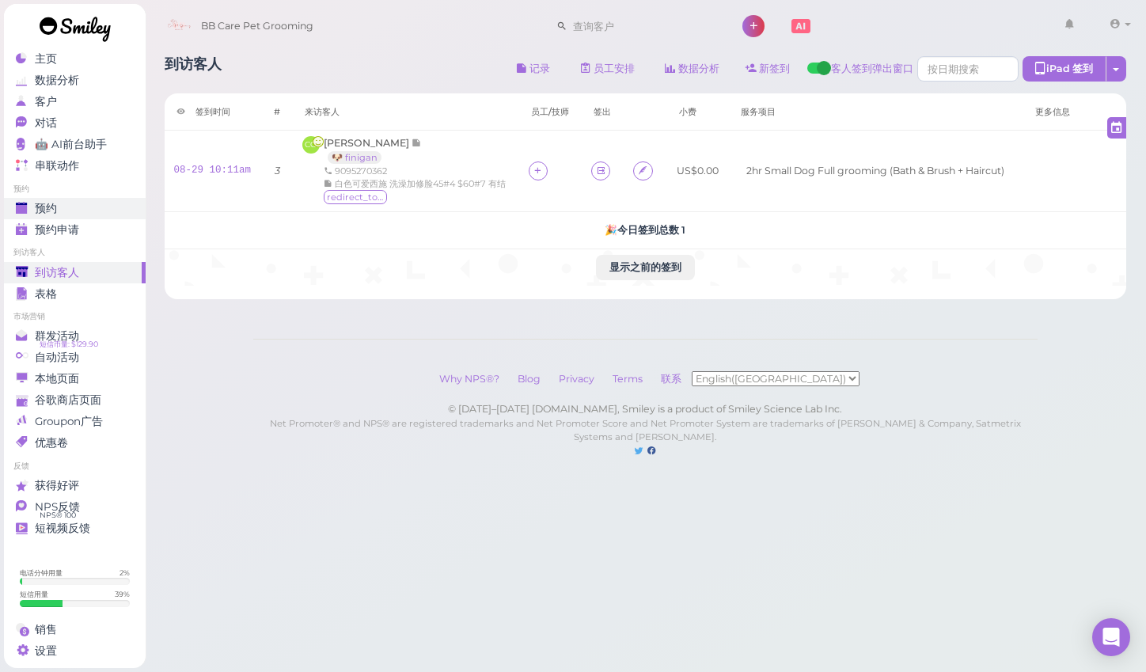
click at [56, 202] on span "预约" at bounding box center [46, 208] width 22 height 13
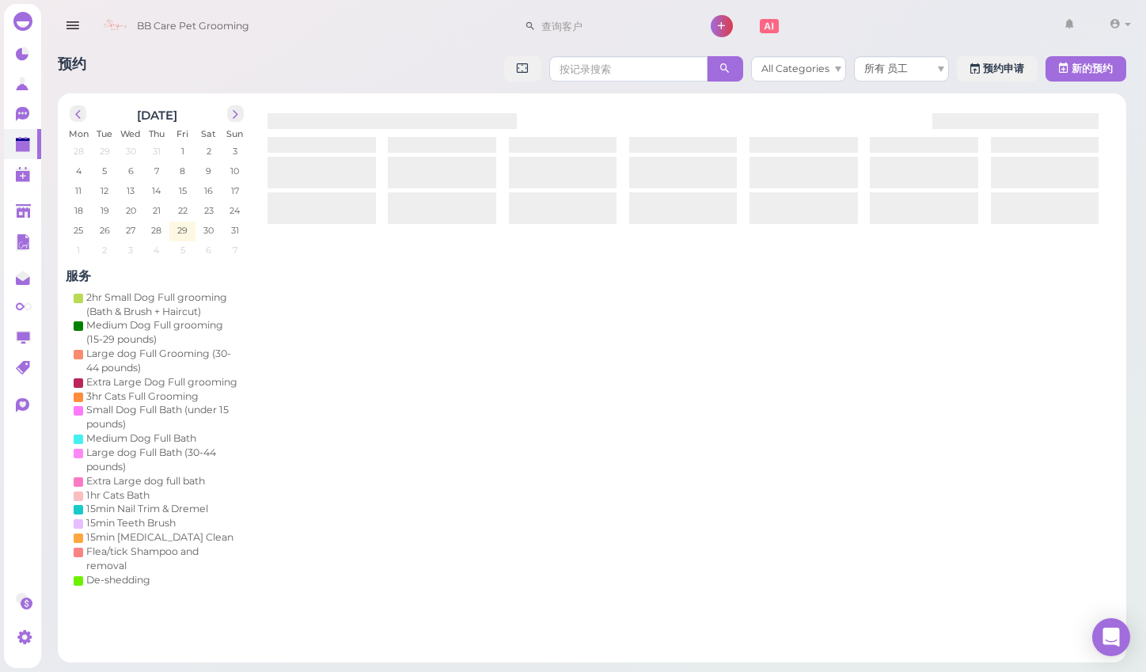
scroll to position [4, 0]
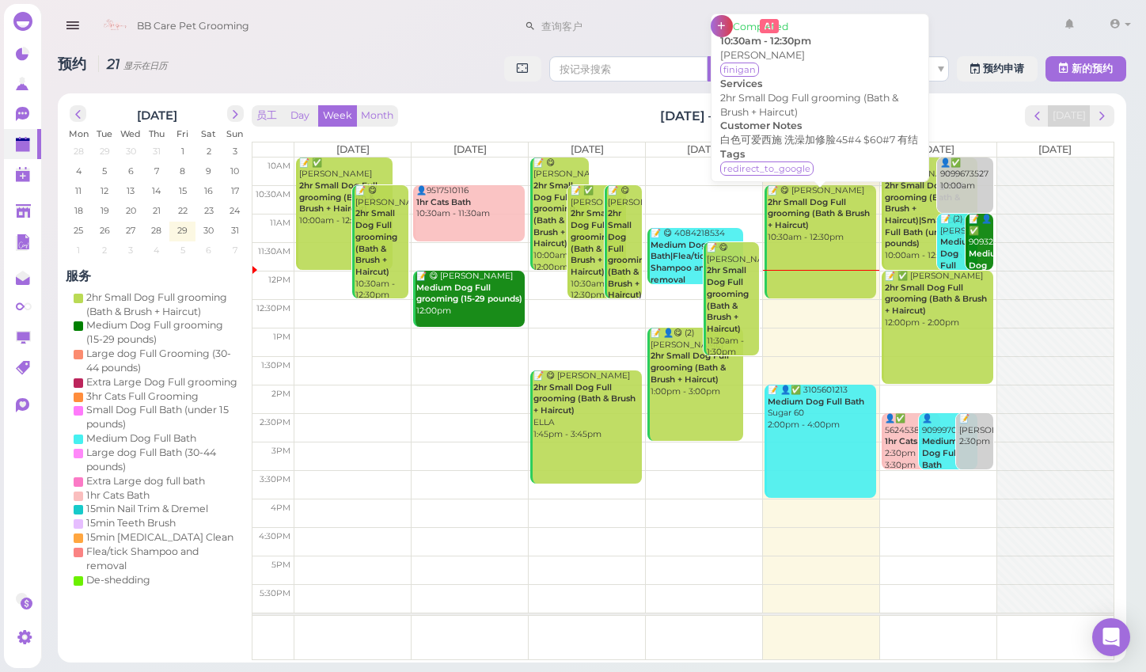
click at [810, 214] on b "2hr Small Dog Full grooming (Bath & Brush + Haircut)" at bounding box center [818, 213] width 102 height 33
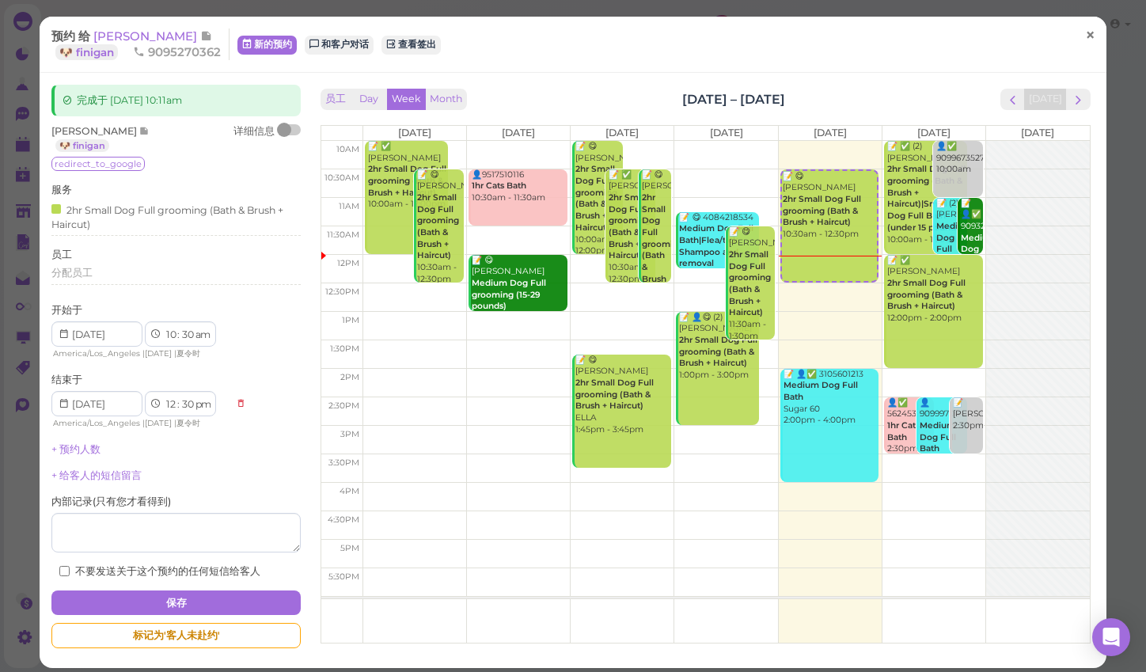
click at [1090, 38] on span "×" at bounding box center [1089, 36] width 10 height 22
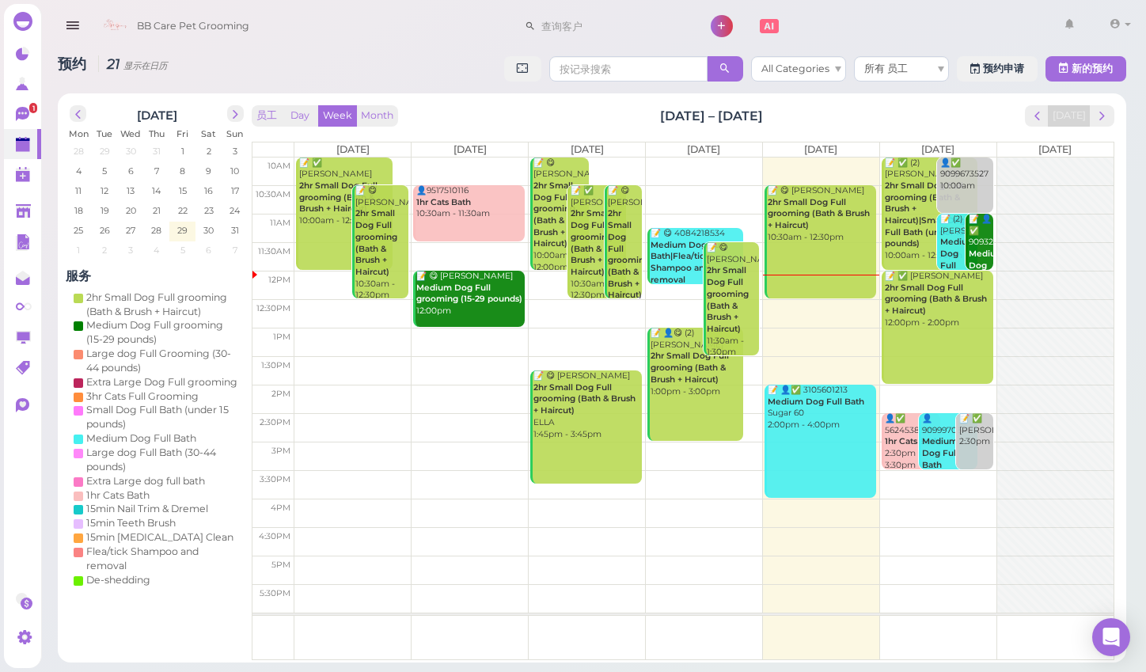
click at [877, 443] on td at bounding box center [703, 455] width 819 height 28
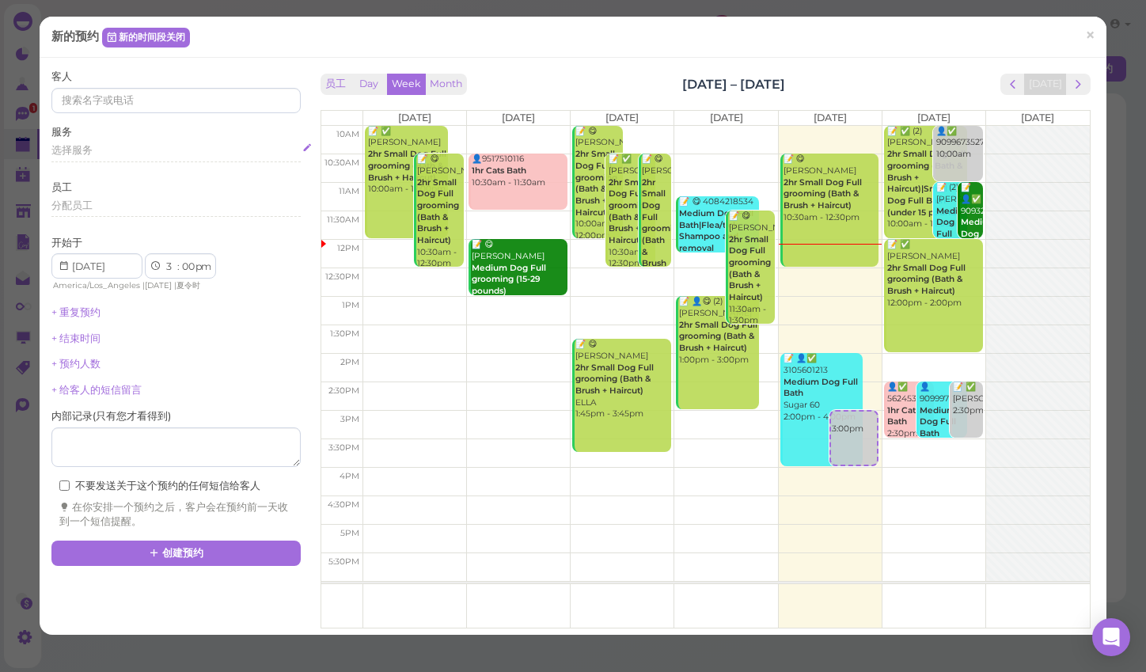
click at [59, 148] on span "选择服务" at bounding box center [71, 150] width 41 height 12
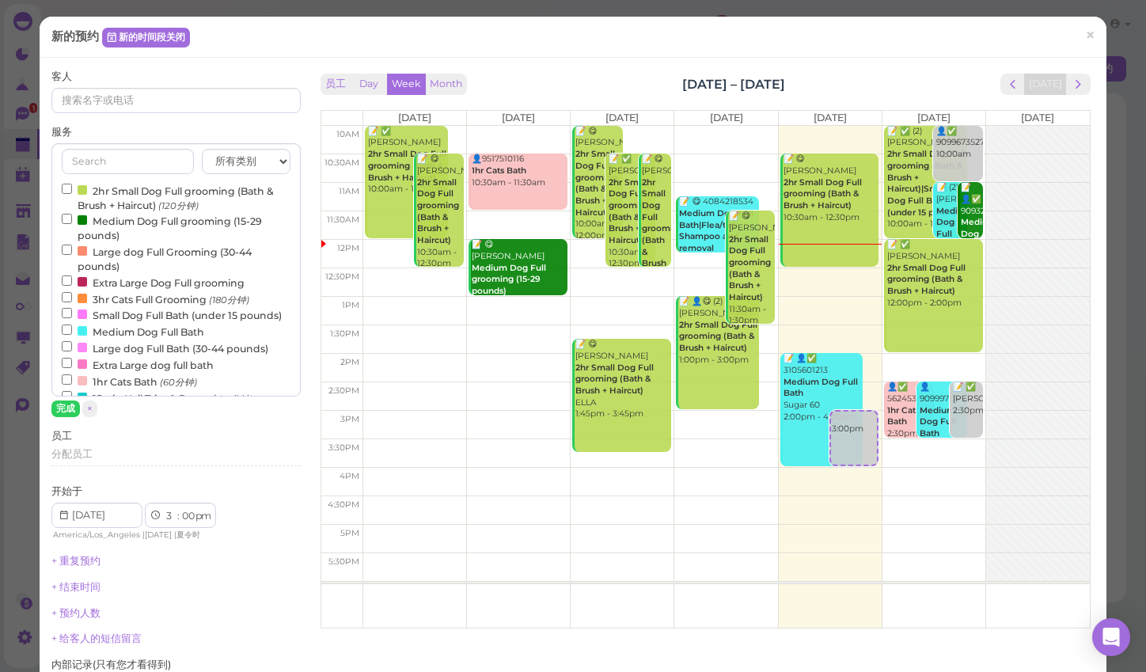
click at [66, 308] on input "Small Dog Full Bath (under 15 pounds)" at bounding box center [67, 313] width 10 height 10
click at [59, 409] on button "完成" at bounding box center [65, 408] width 28 height 17
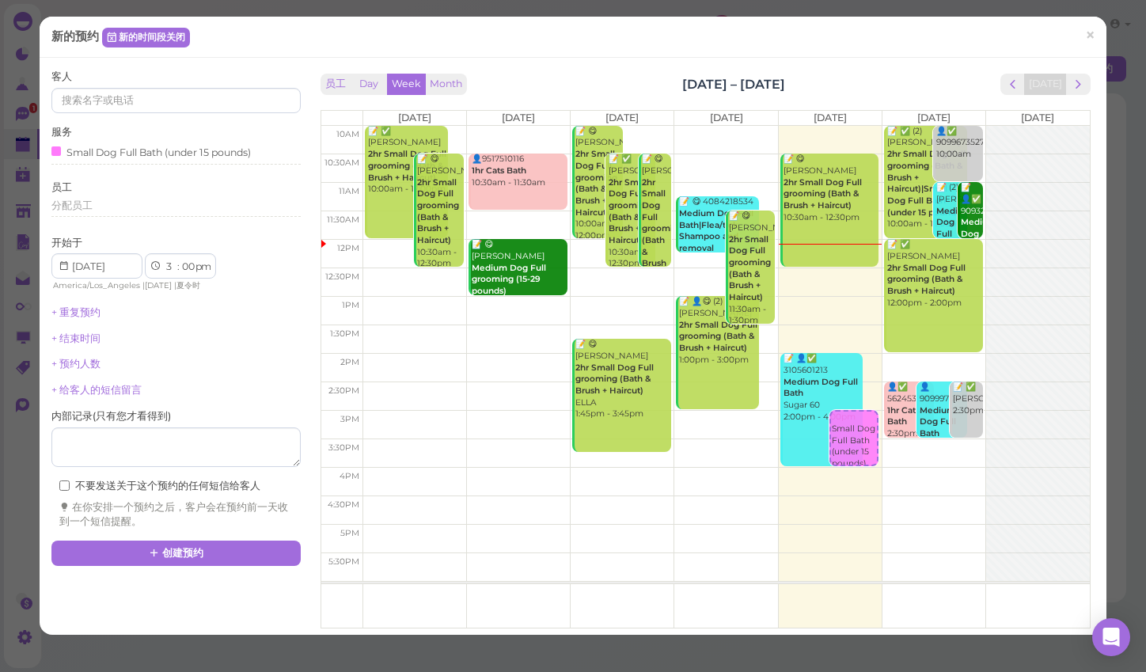
click at [984, 127] on td at bounding box center [726, 140] width 726 height 28
type input "[DATE]"
select select "10"
select select "am"
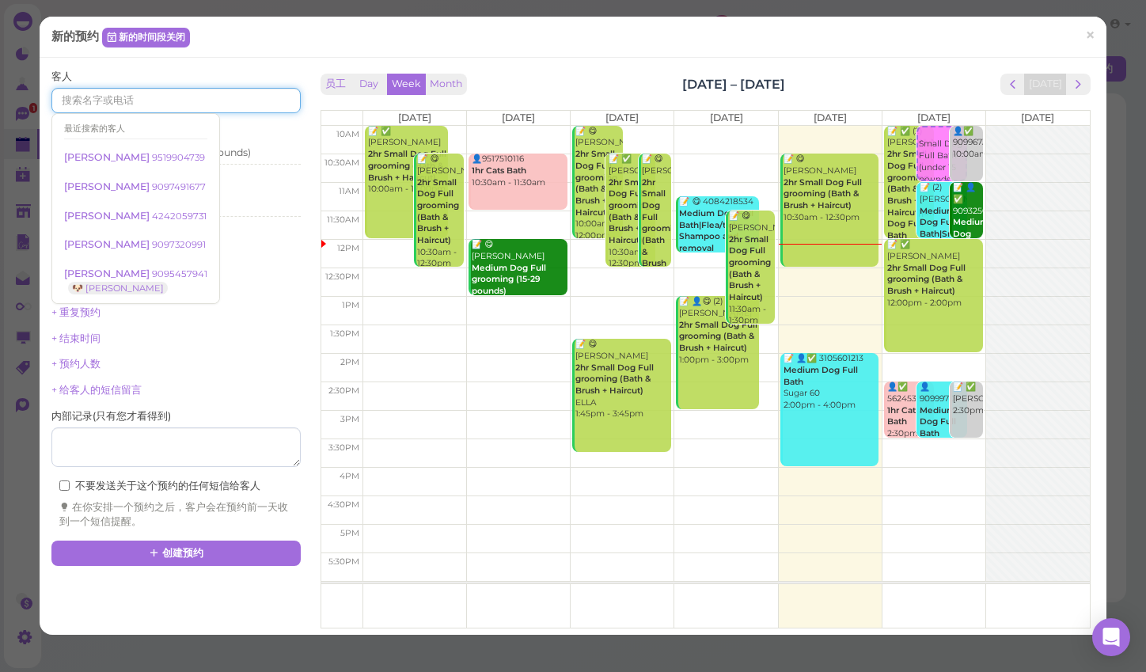
click at [80, 100] on input at bounding box center [175, 100] width 248 height 25
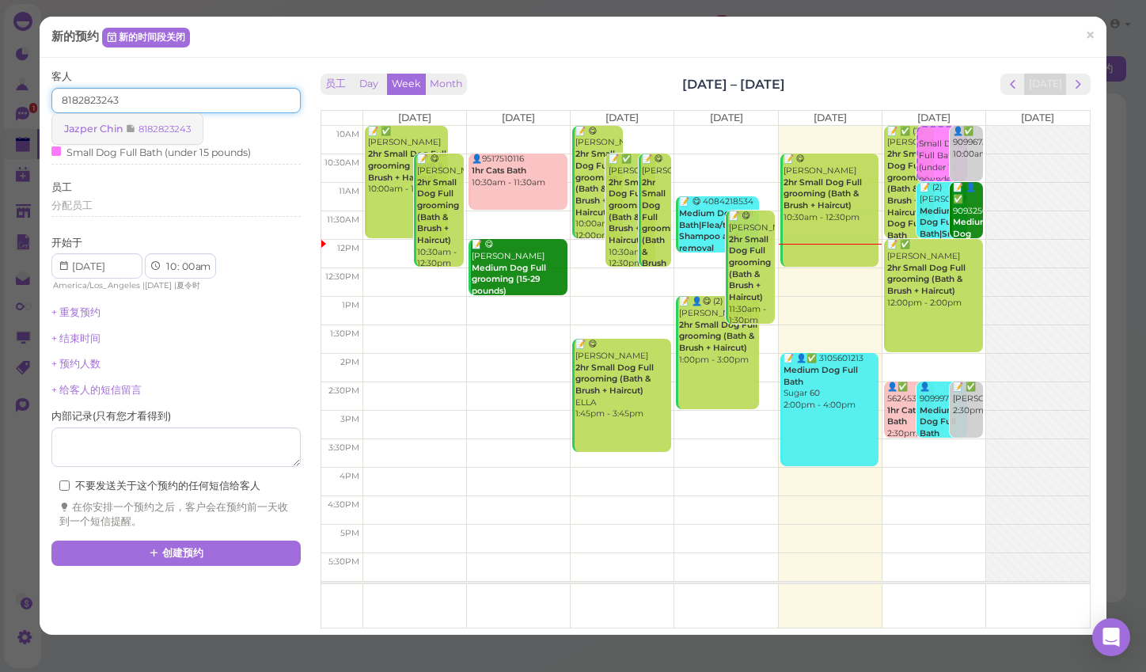
type input "8182823243"
click at [85, 126] on span "Jazper Chin" at bounding box center [95, 129] width 62 height 12
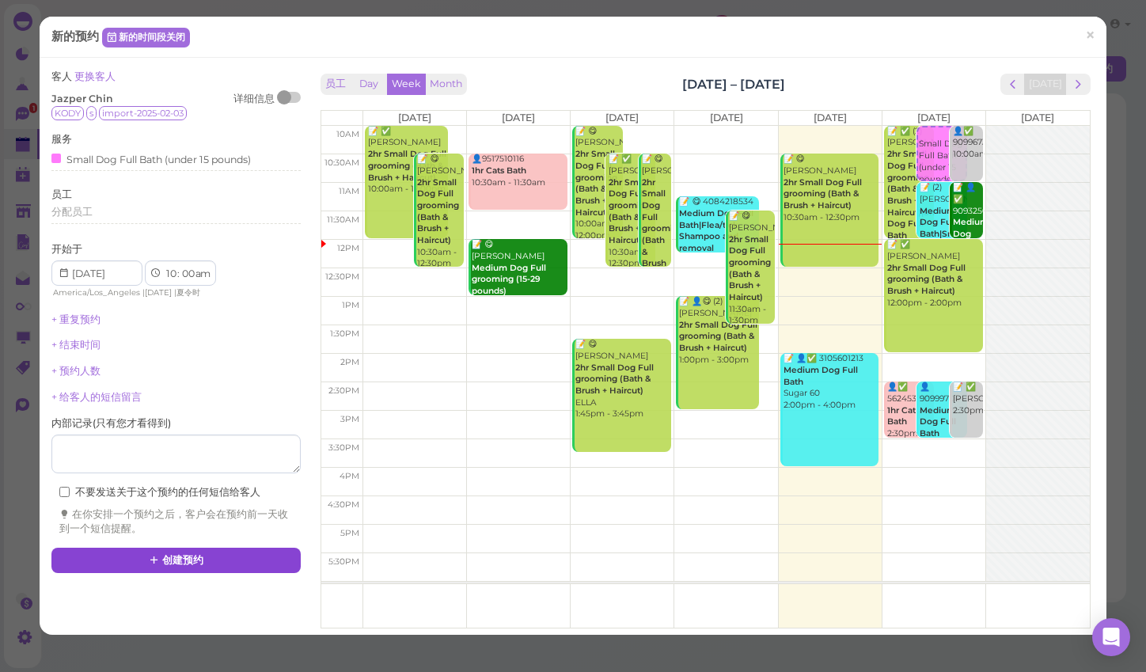
click at [196, 547] on button "创建预约" at bounding box center [175, 559] width 248 height 25
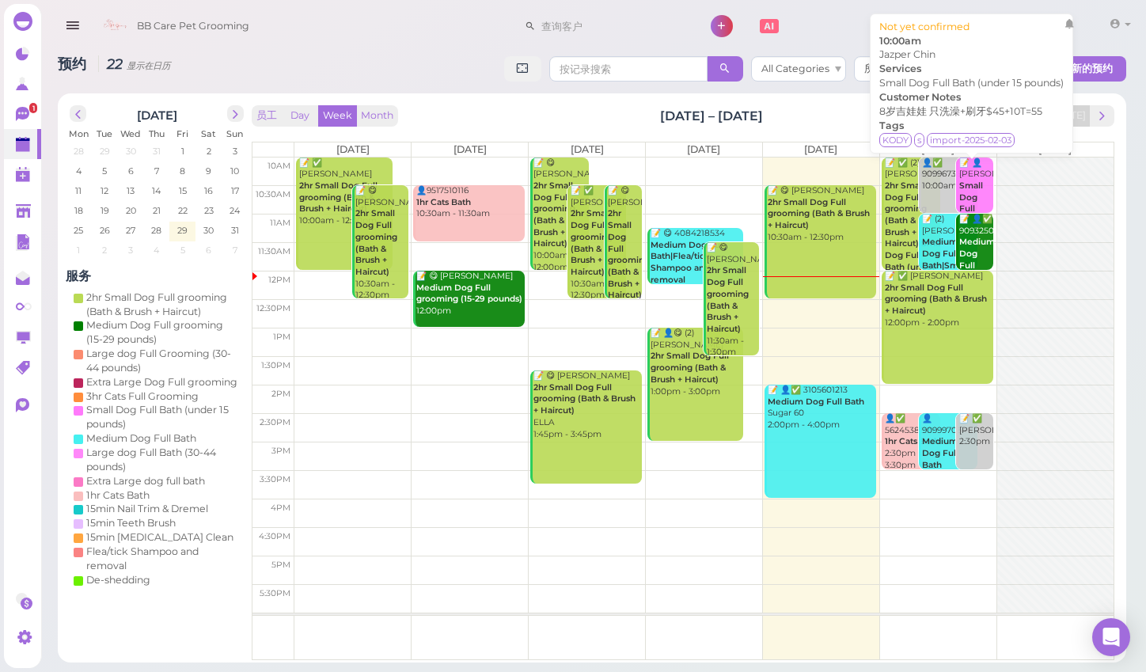
click at [975, 181] on div "📝 👤Jazper Chin Small Dog Full Bath (under 15 pounds) 10:00am" at bounding box center [975, 215] width 35 height 116
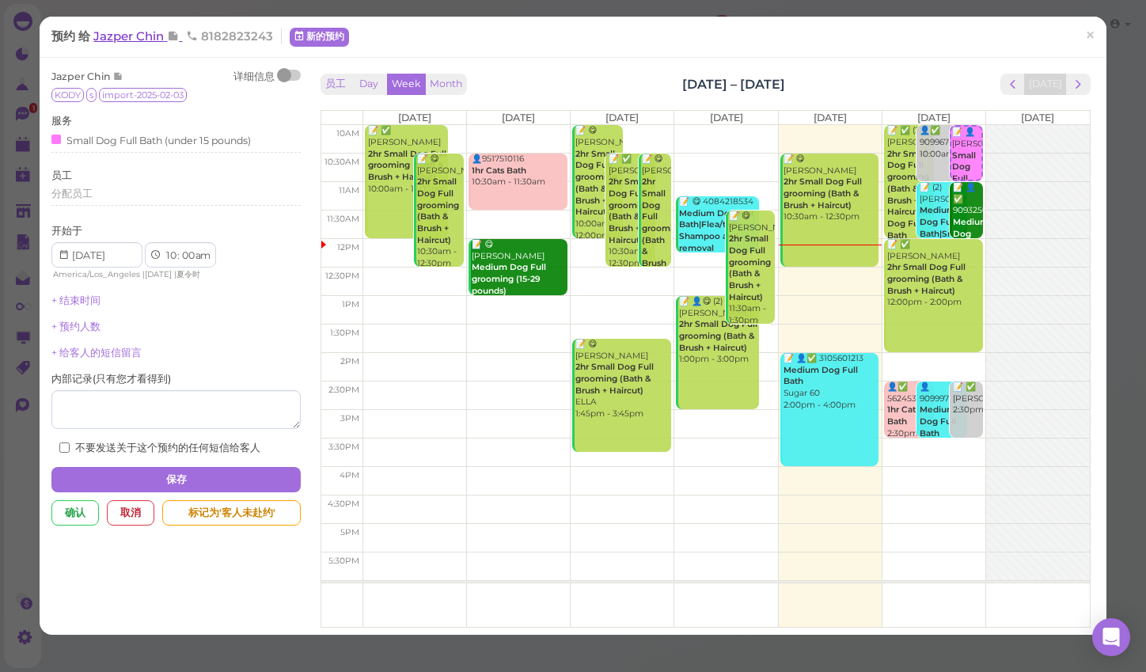
click at [109, 38] on span "Jazper Chin" at bounding box center [130, 35] width 74 height 15
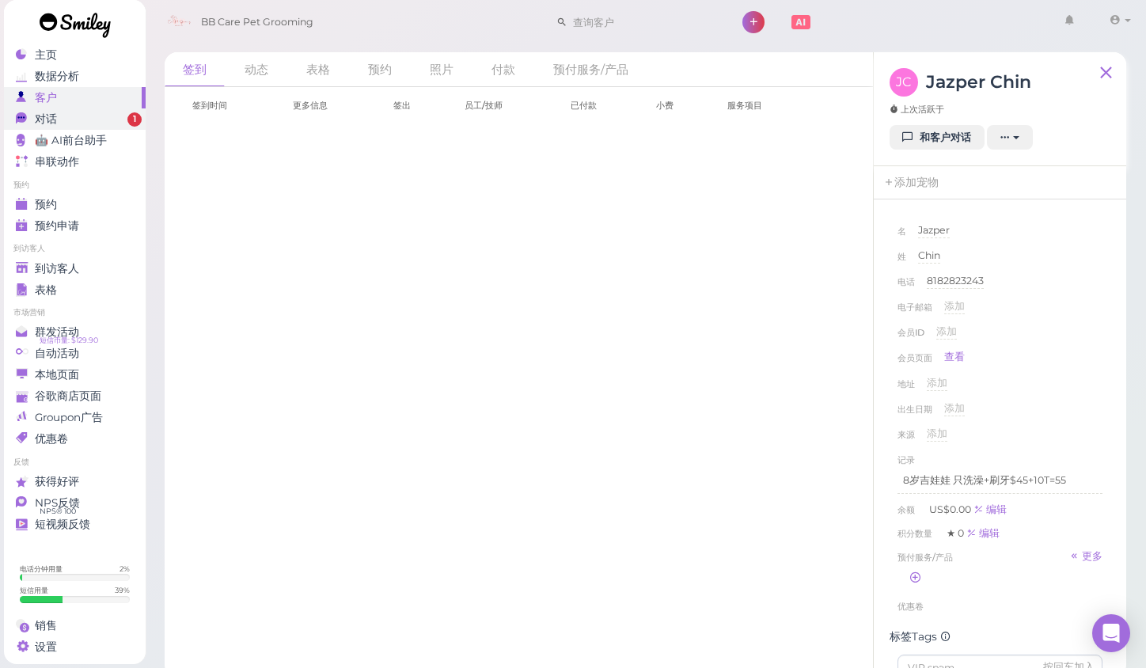
click at [44, 123] on span "对话" at bounding box center [46, 122] width 22 height 13
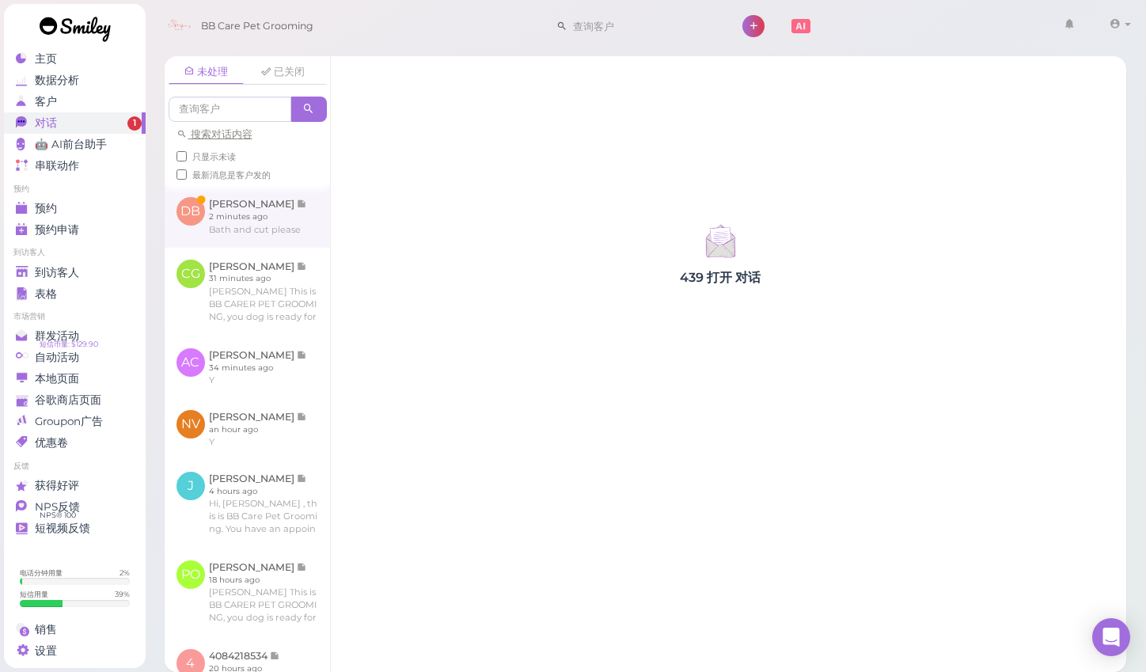
click at [230, 246] on link at bounding box center [247, 216] width 165 height 62
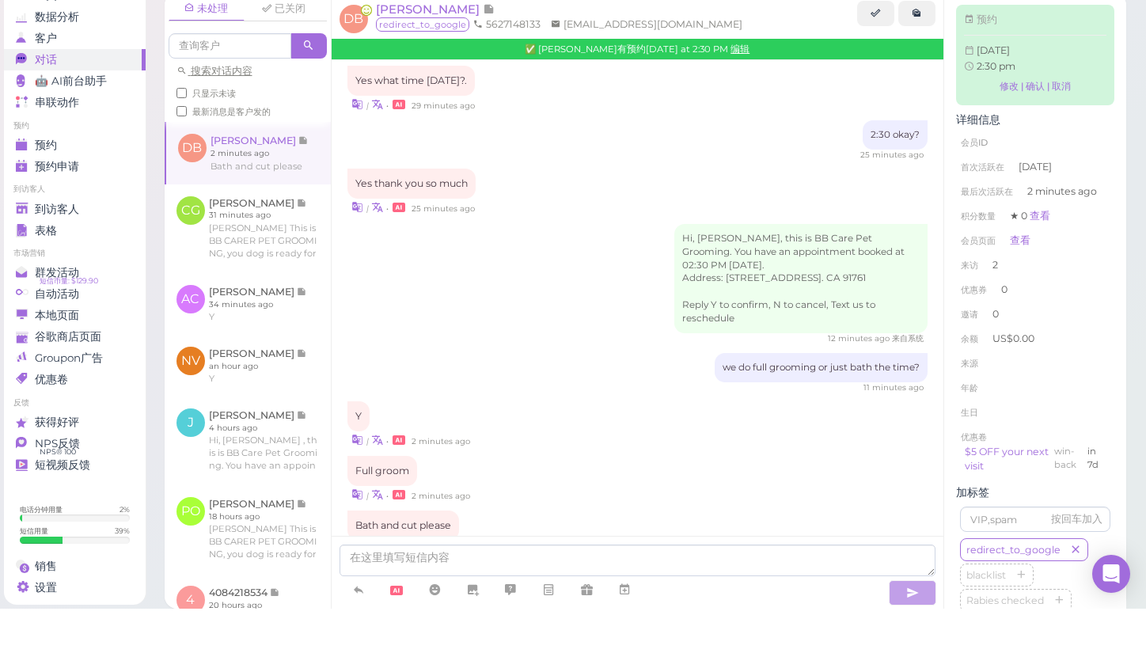
scroll to position [5, 0]
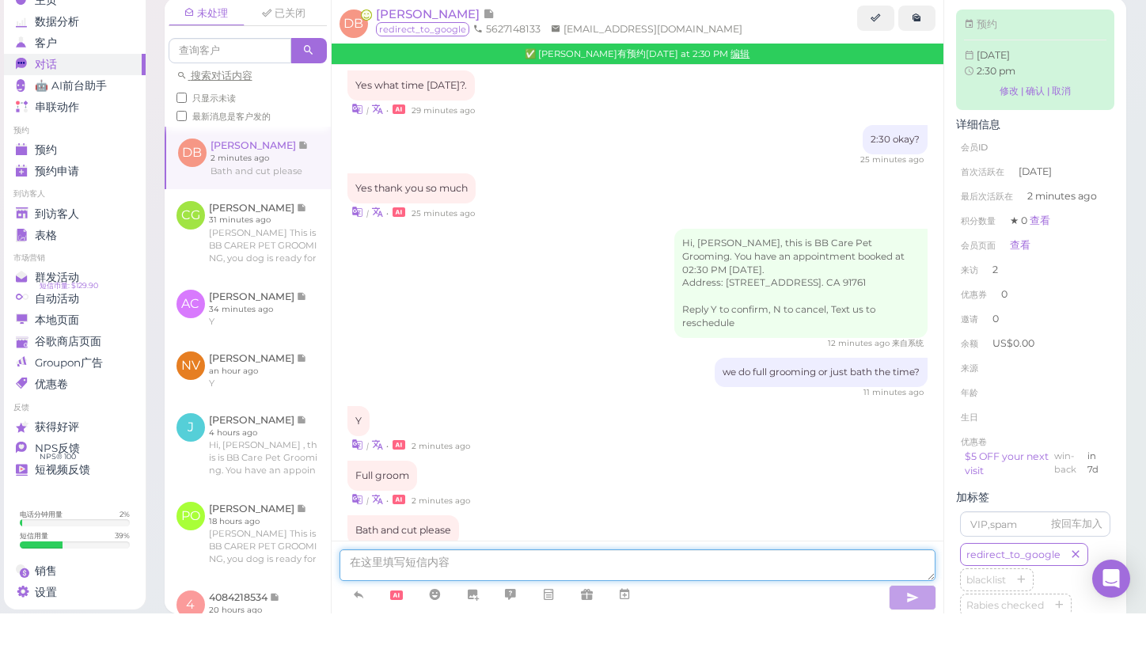
click at [411, 608] on textarea at bounding box center [637, 624] width 597 height 32
type textarea "okay"
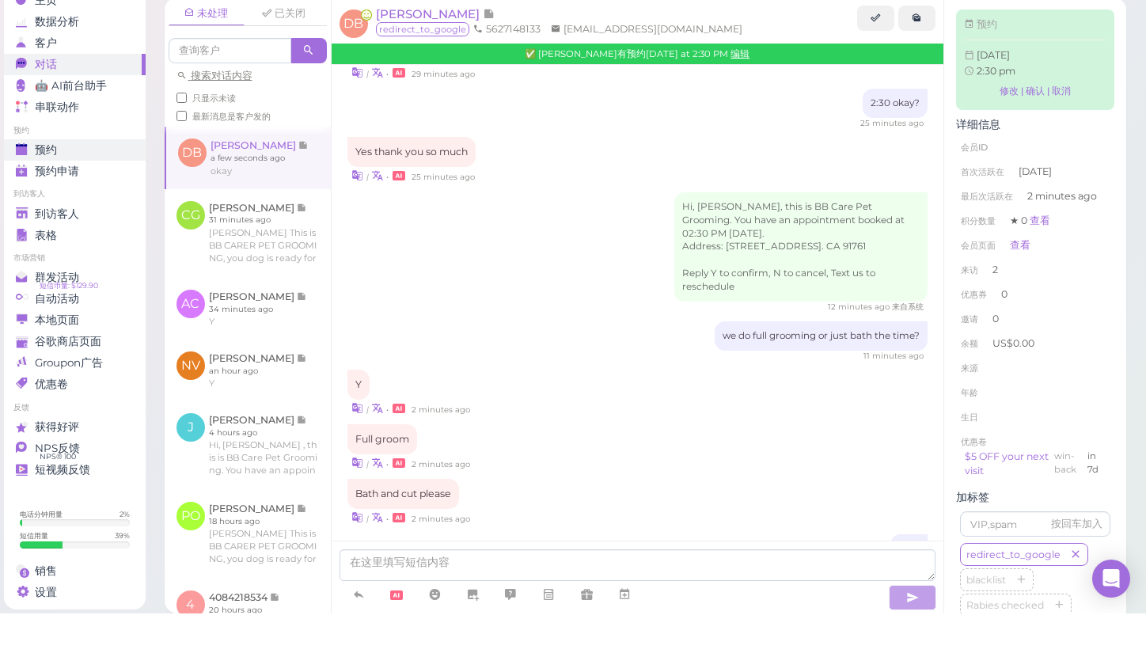
click at [51, 202] on span "预约" at bounding box center [46, 208] width 22 height 13
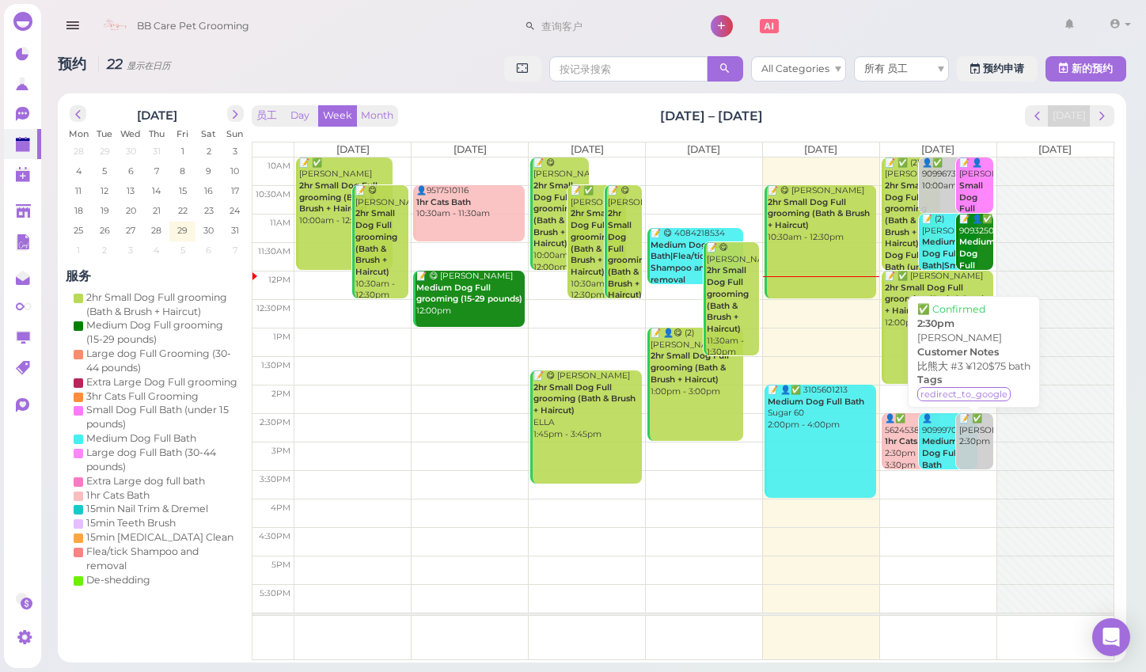
click at [982, 448] on div "📝 ✅ Dolores Bustamante 2:30pm" at bounding box center [975, 430] width 35 height 35
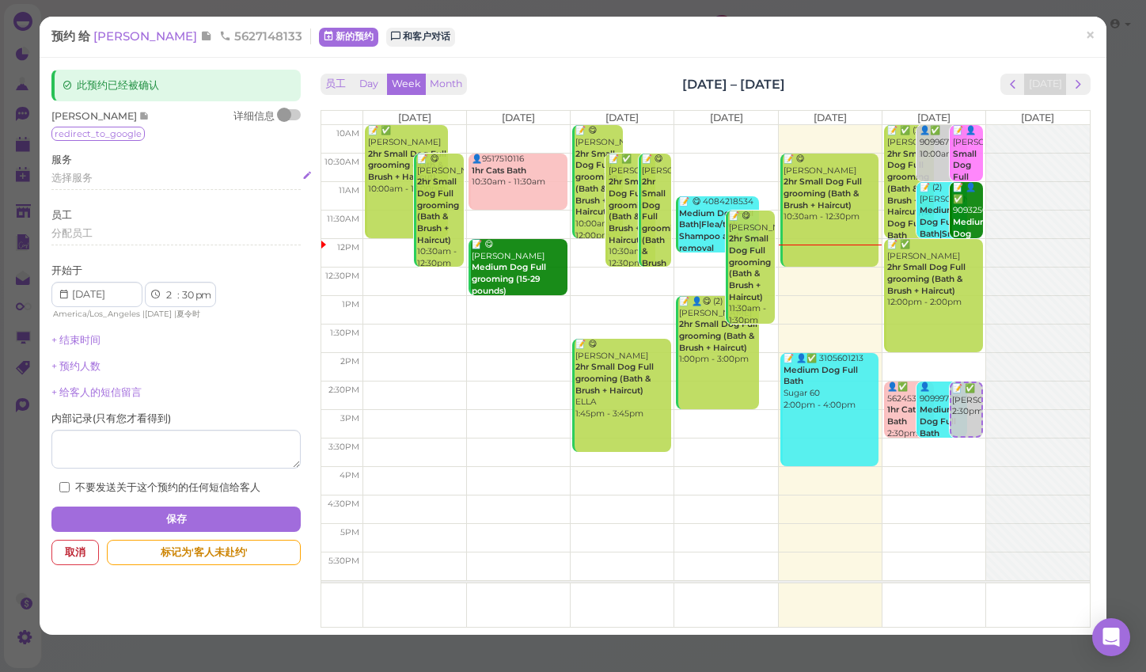
click at [93, 171] on div "选择服务" at bounding box center [175, 178] width 248 height 14
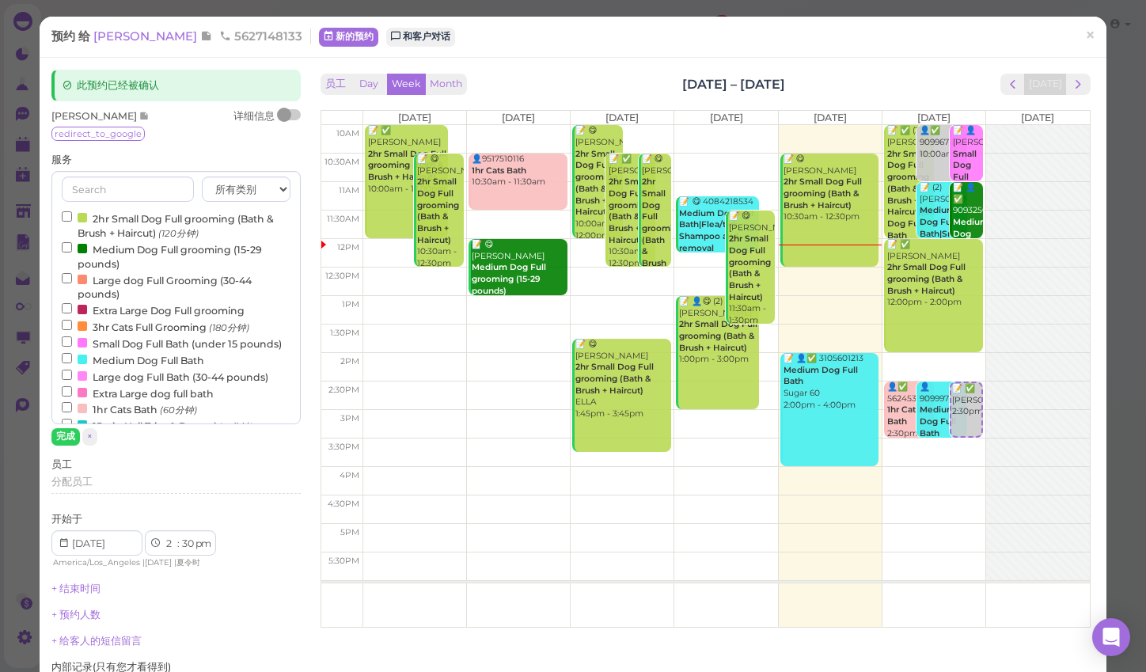
click at [69, 276] on input "Large dog Full Grooming (30-44 pounds)" at bounding box center [67, 278] width 10 height 10
click at [65, 438] on button "完成" at bounding box center [65, 436] width 28 height 17
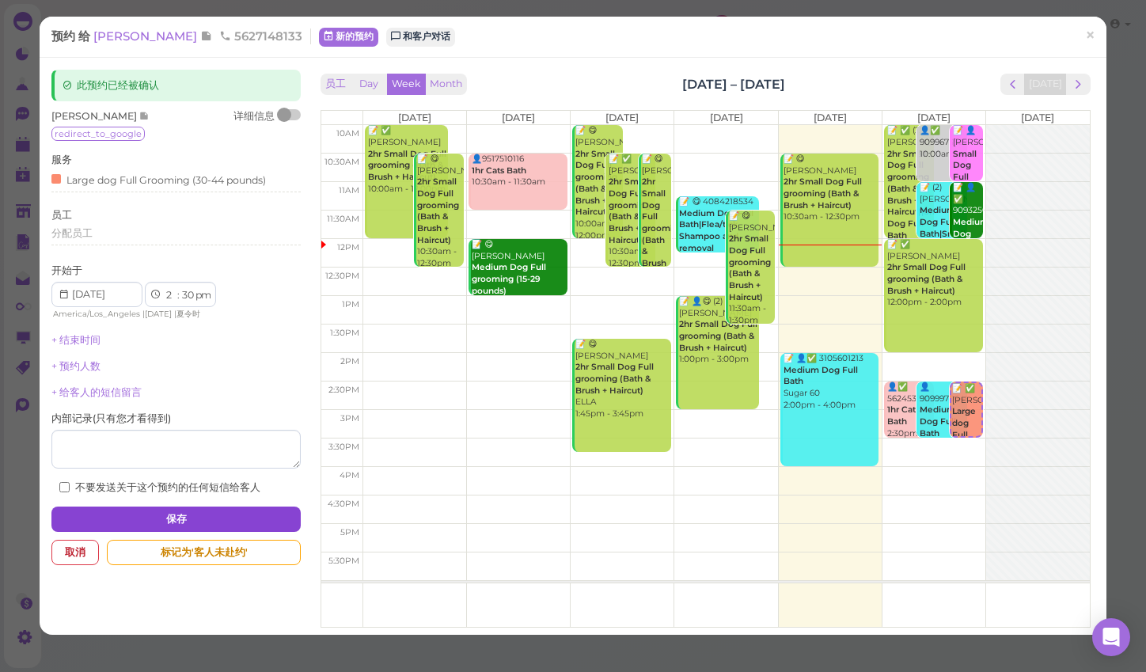
click at [153, 506] on button "保存" at bounding box center [175, 518] width 248 height 25
